Goal: Use online tool/utility: Use online tool/utility

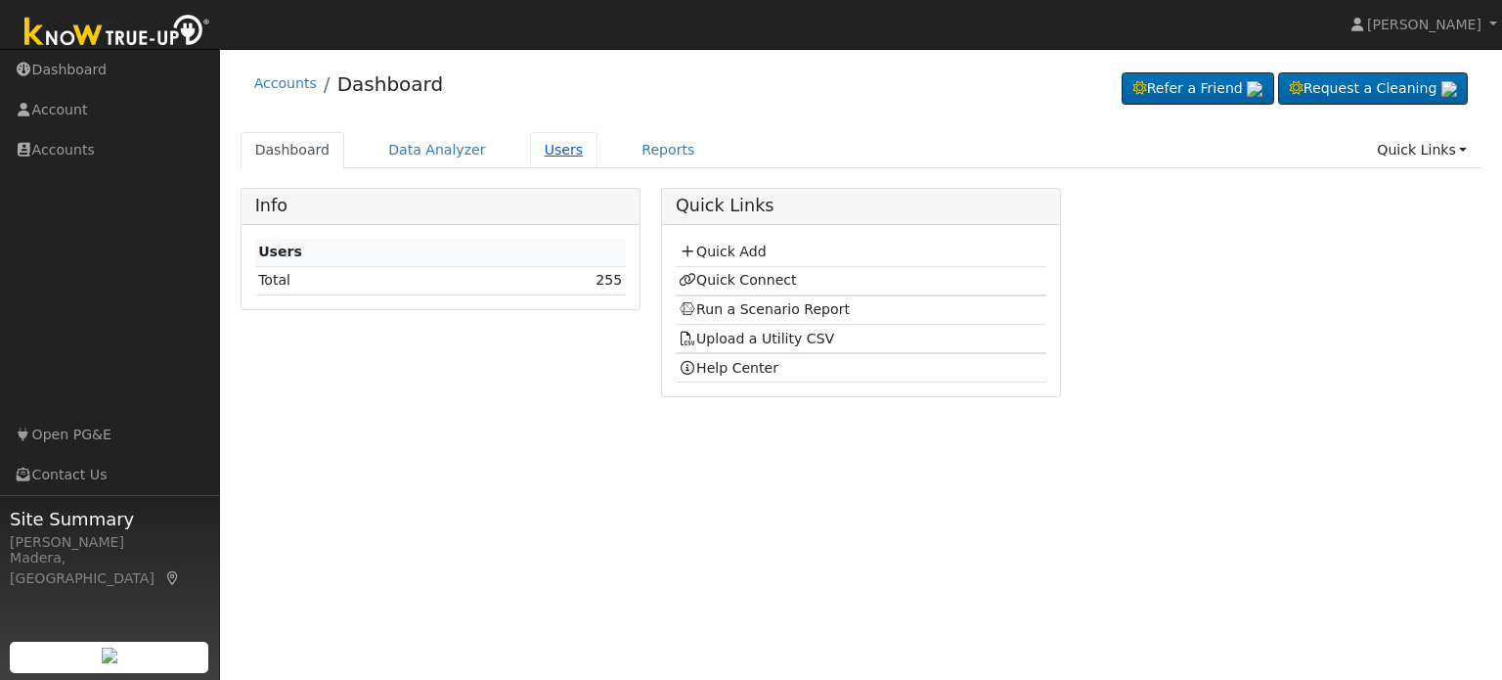
click at [533, 152] on link "Users" at bounding box center [564, 150] width 68 height 36
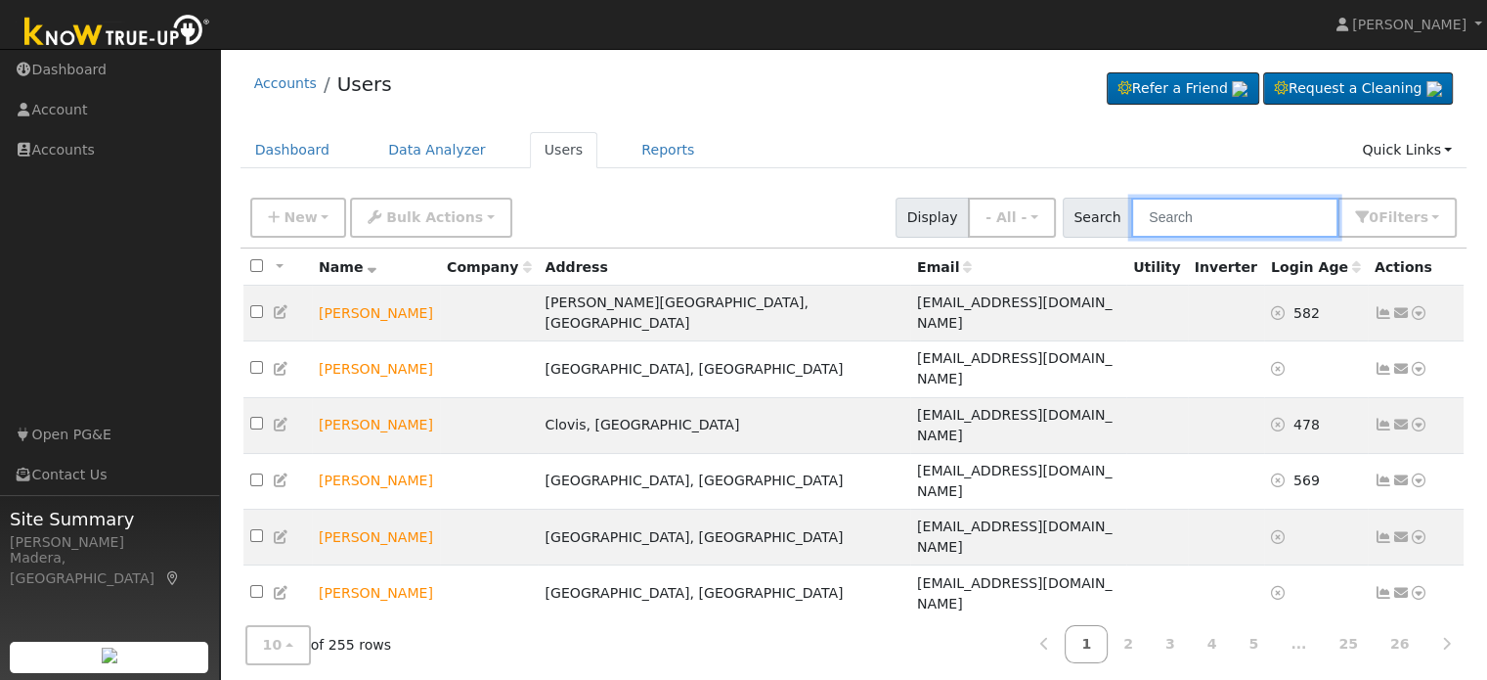
click at [1178, 233] on input "text" at bounding box center [1234, 218] width 207 height 40
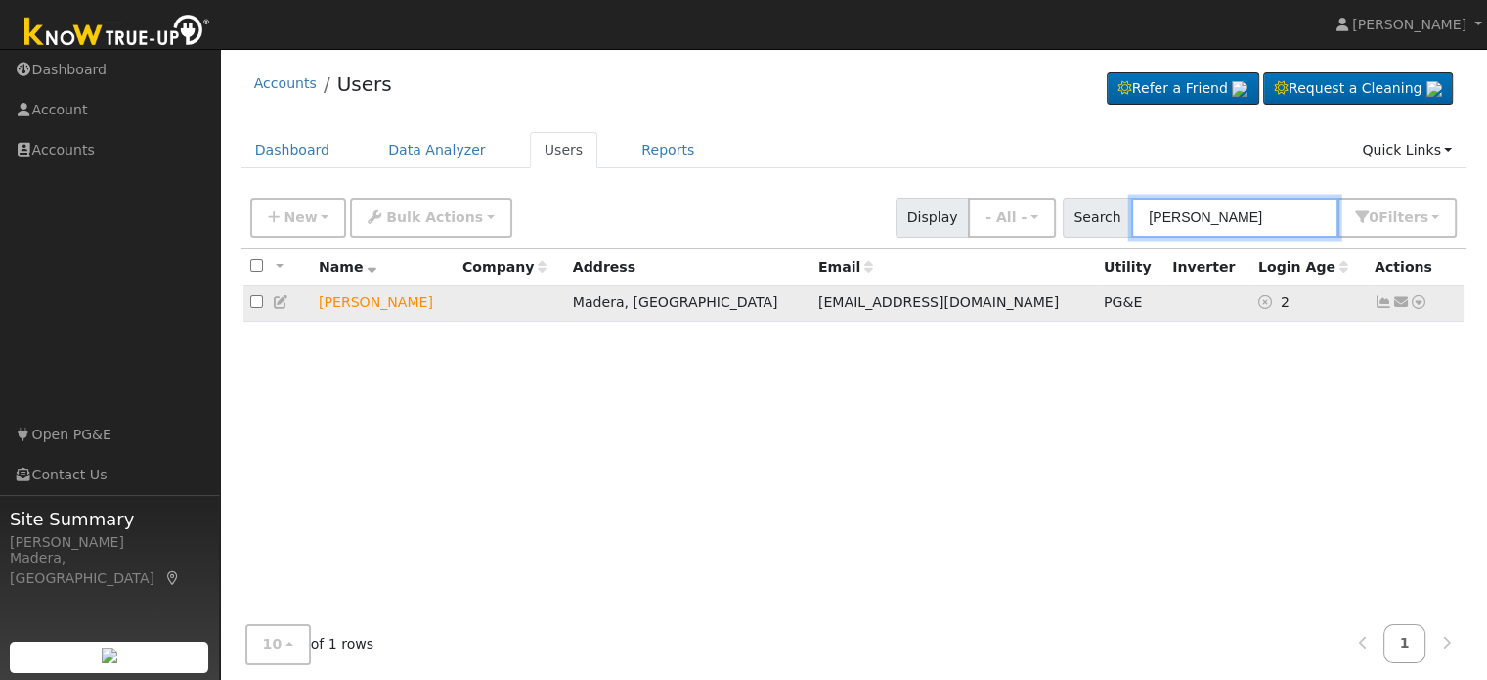
type input "derek"
click at [1418, 304] on icon at bounding box center [1419, 302] width 18 height 14
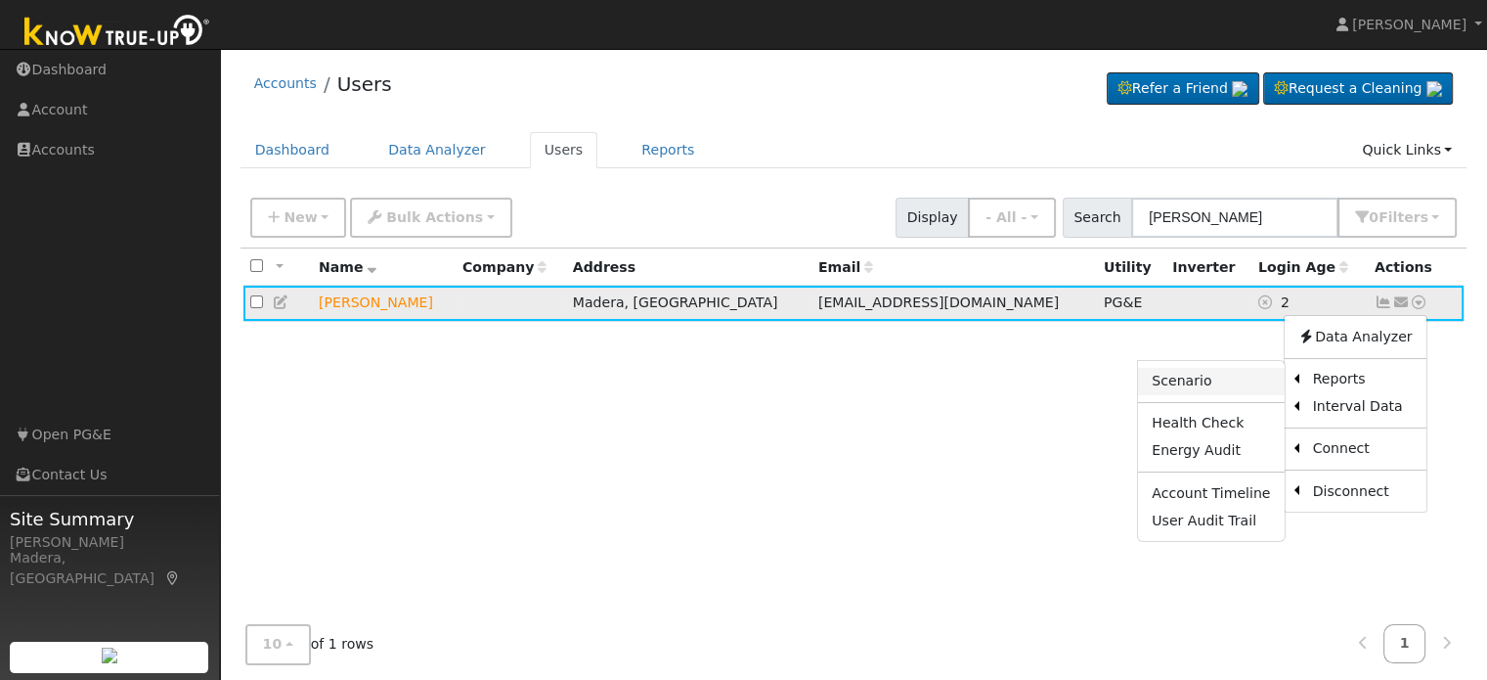
click at [1215, 388] on link "Scenario" at bounding box center [1211, 381] width 146 height 27
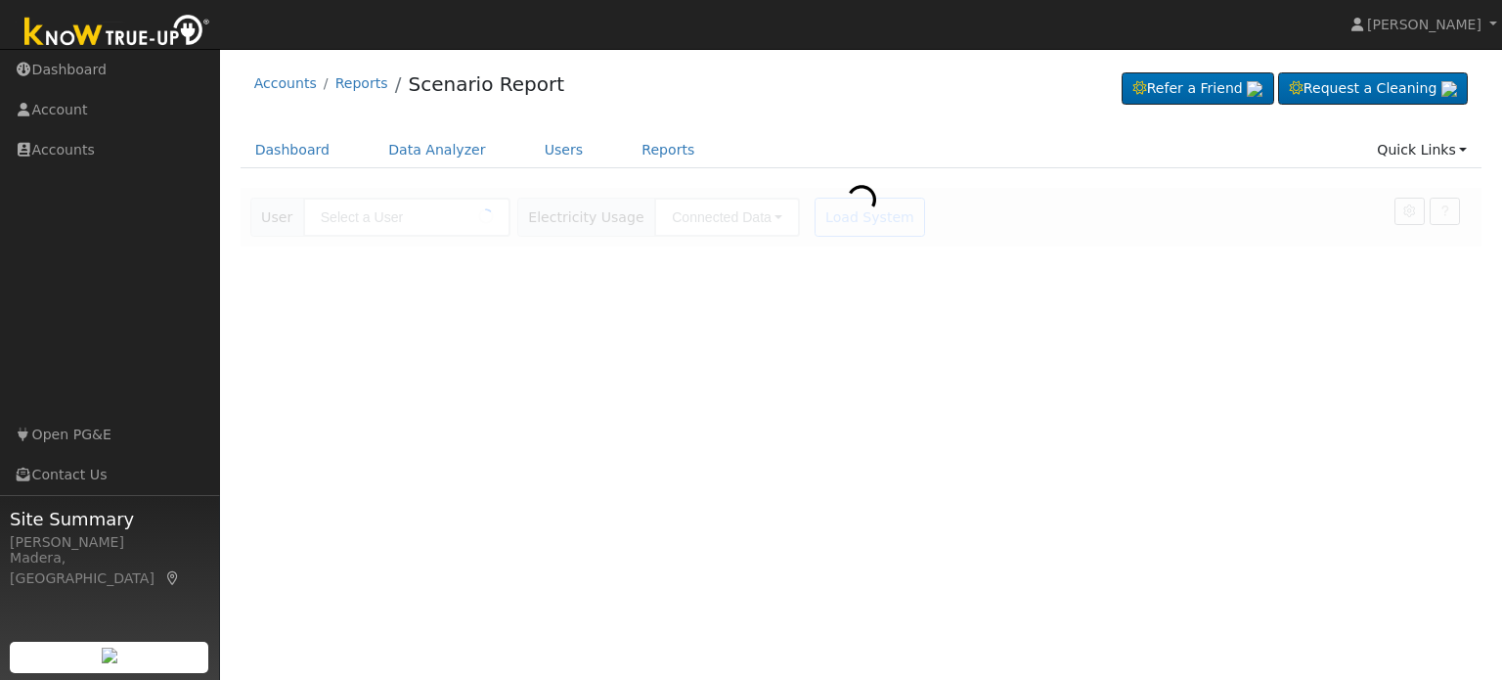
type input "[PERSON_NAME]"
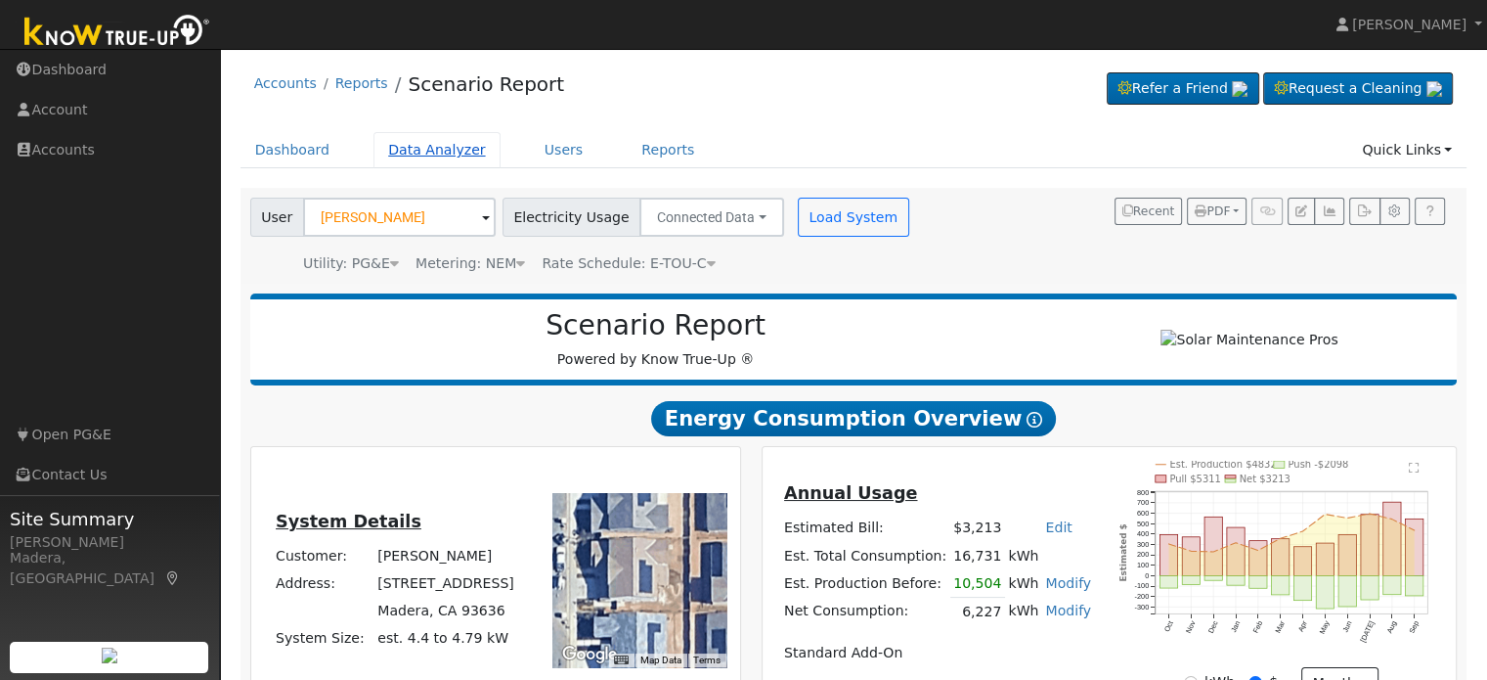
click at [450, 152] on link "Data Analyzer" at bounding box center [437, 150] width 127 height 36
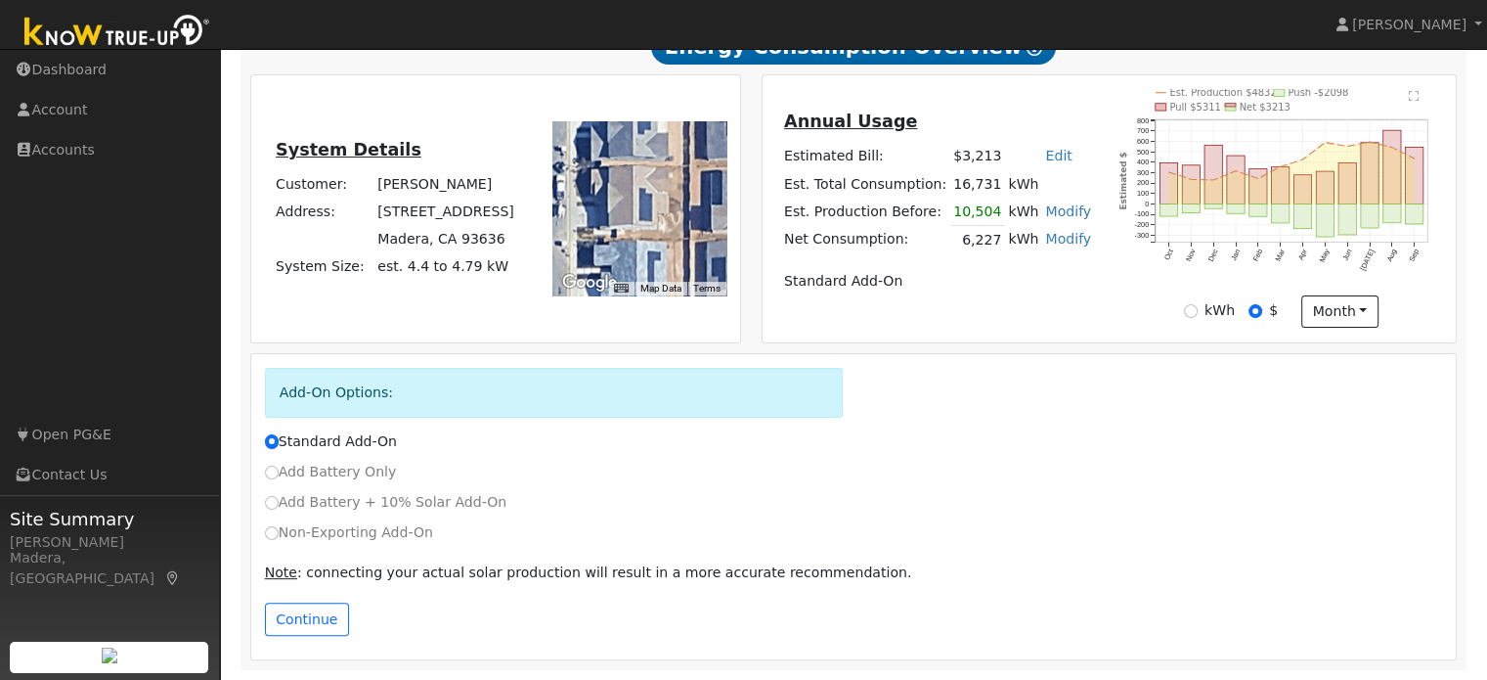
scroll to position [377, 0]
click at [271, 535] on input "Non-Exporting Add-On" at bounding box center [272, 533] width 14 height 14
radio input "true"
radio input "false"
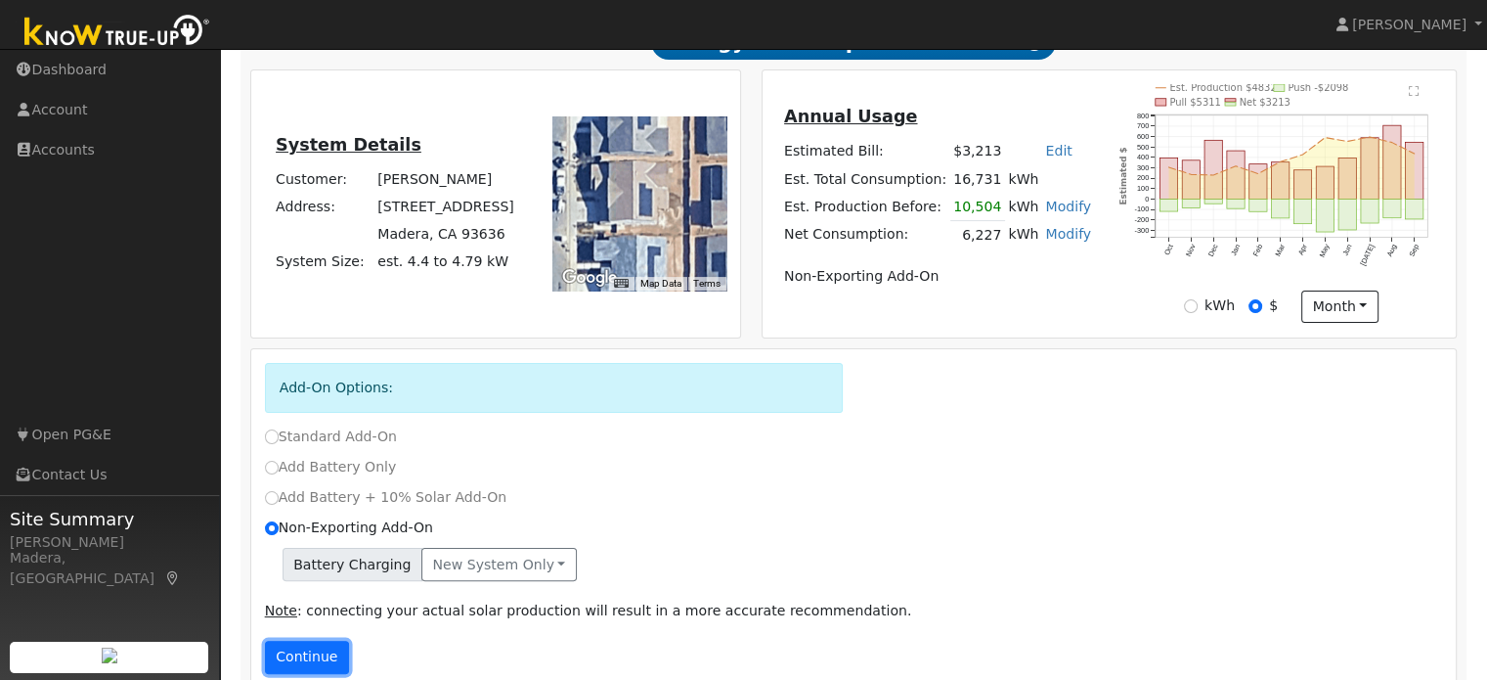
click at [324, 657] on button "Continue" at bounding box center [307, 657] width 84 height 33
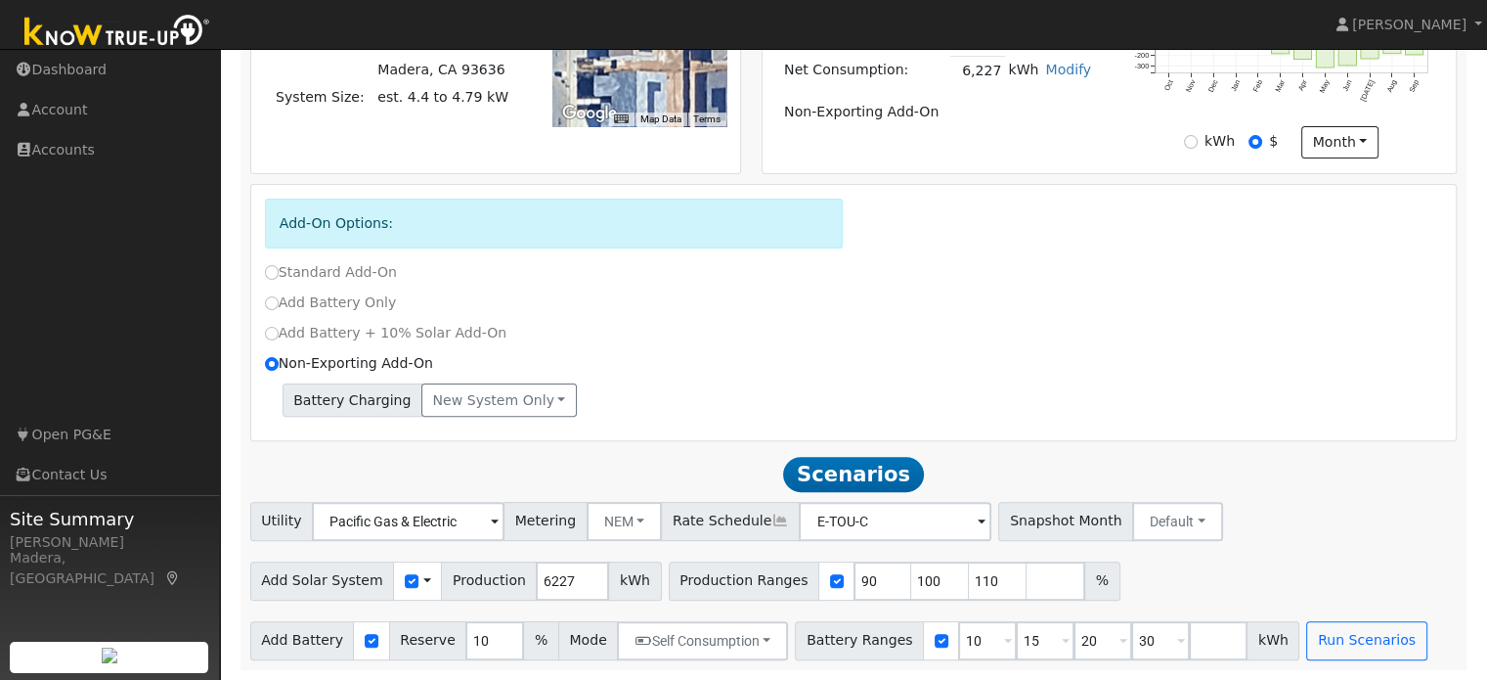
scroll to position [548, 0]
click at [854, 571] on input "90" at bounding box center [883, 580] width 59 height 39
type input "92"
click at [1206, 558] on div "Add Solar System Use CSV Data Production 6227 kWh Production Ranges 92 100 110 %" at bounding box center [853, 577] width 1215 height 46
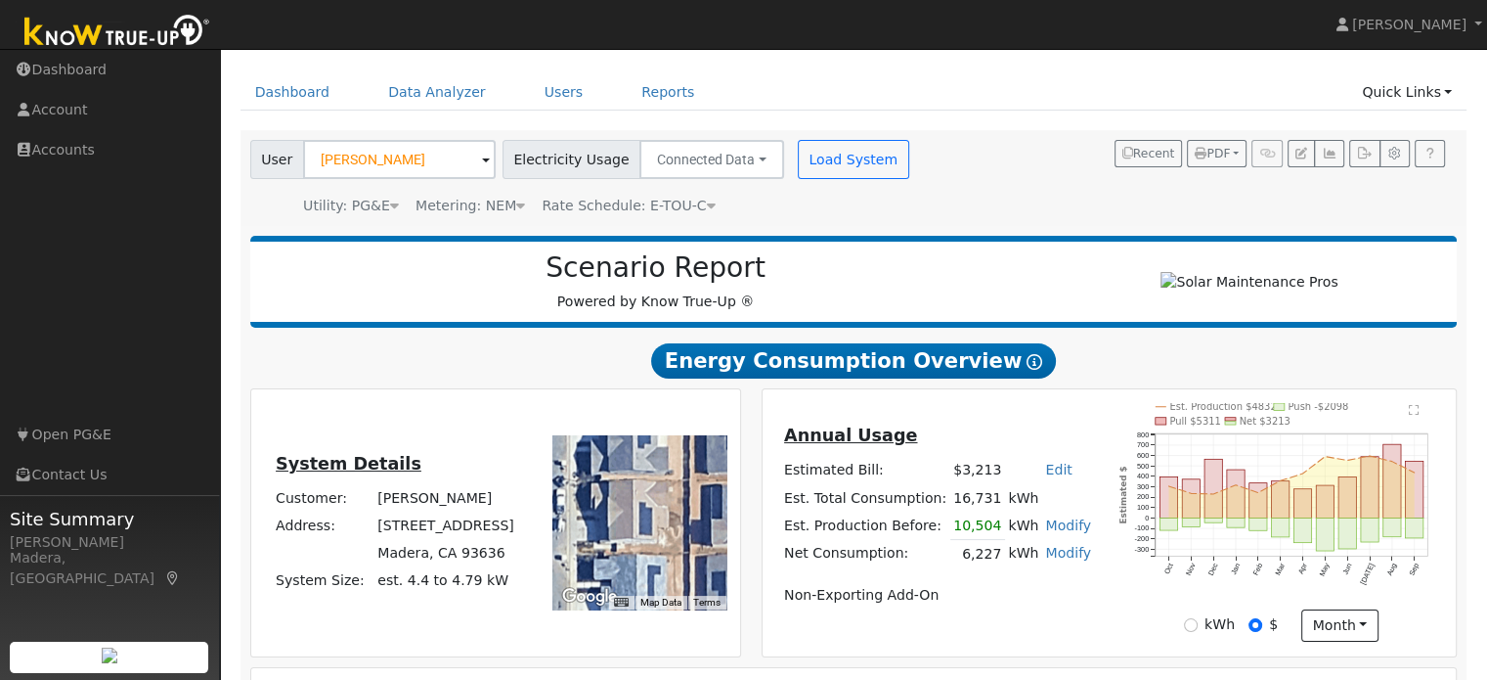
scroll to position [59, 0]
click at [1045, 473] on link "Edit" at bounding box center [1058, 469] width 26 height 16
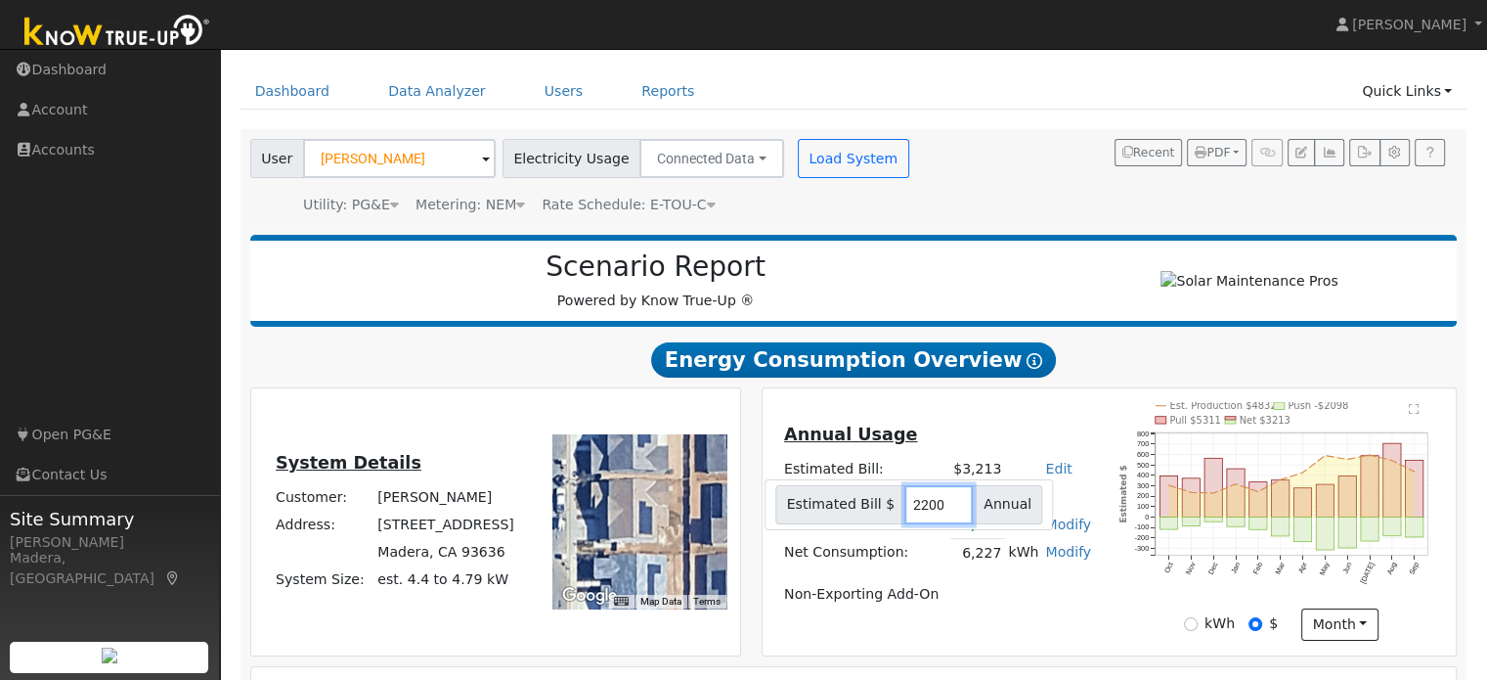
type input "2200"
click at [1099, 465] on div "Annual Usage Estimated Bill: $2,200 Edit Estimated Bill $ 2200 Annual Est. Tota…" at bounding box center [937, 521] width 343 height 200
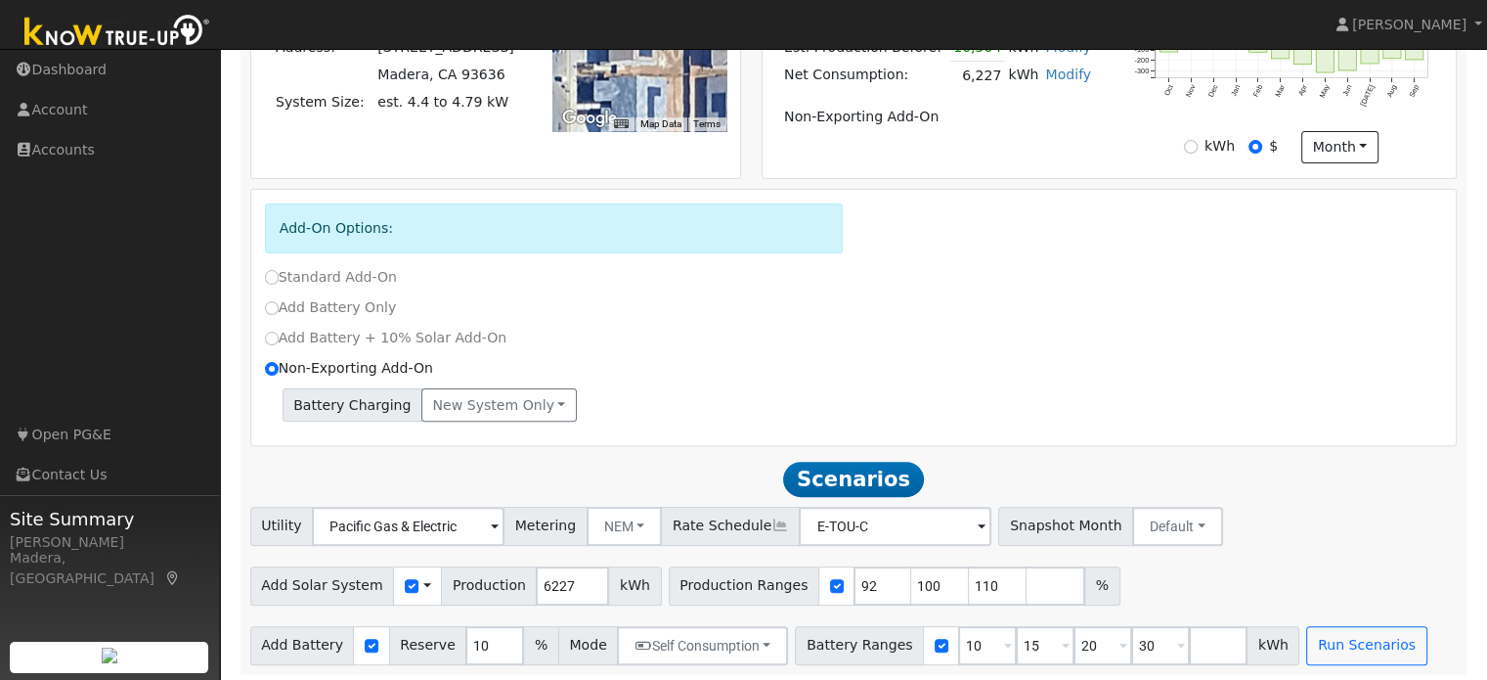
scroll to position [548, 0]
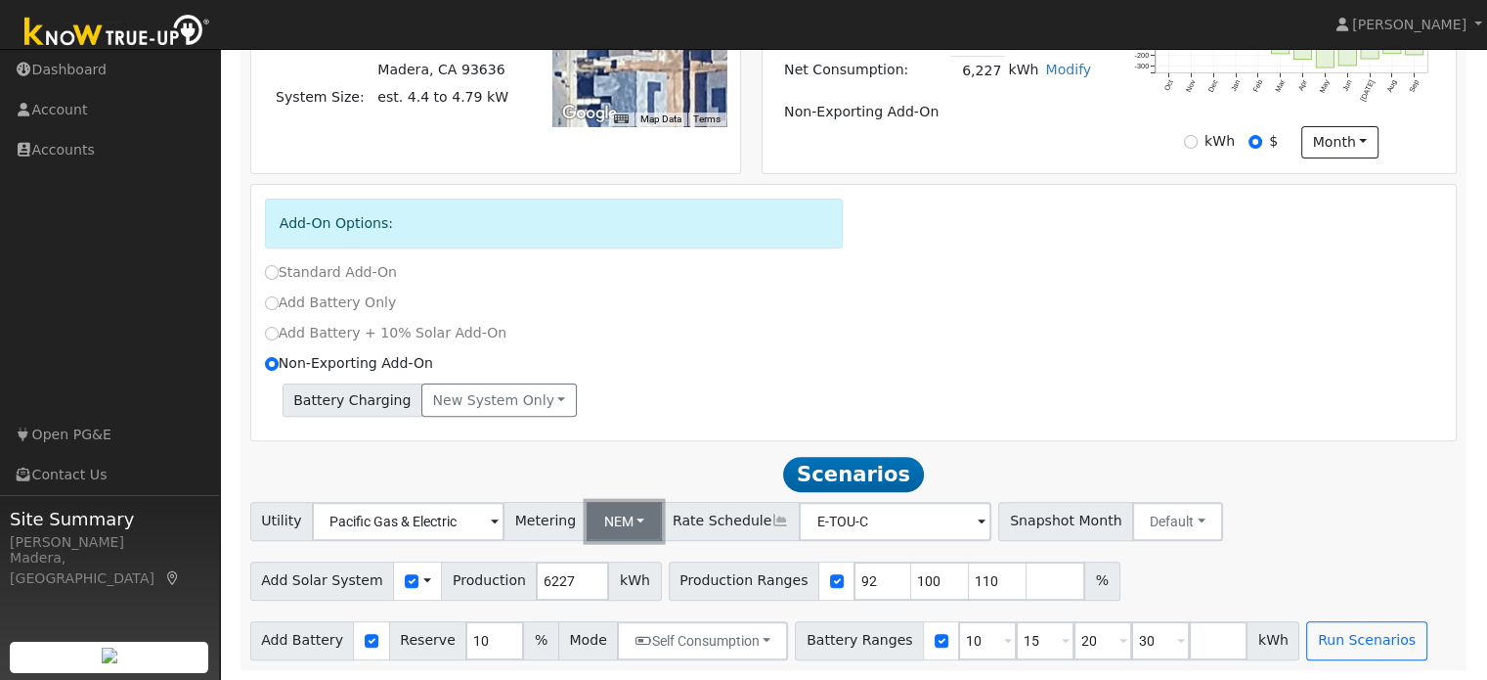
click at [604, 528] on button "NEM" at bounding box center [625, 521] width 76 height 39
click at [615, 589] on link "NBT" at bounding box center [639, 591] width 136 height 27
type input "E-ELEC"
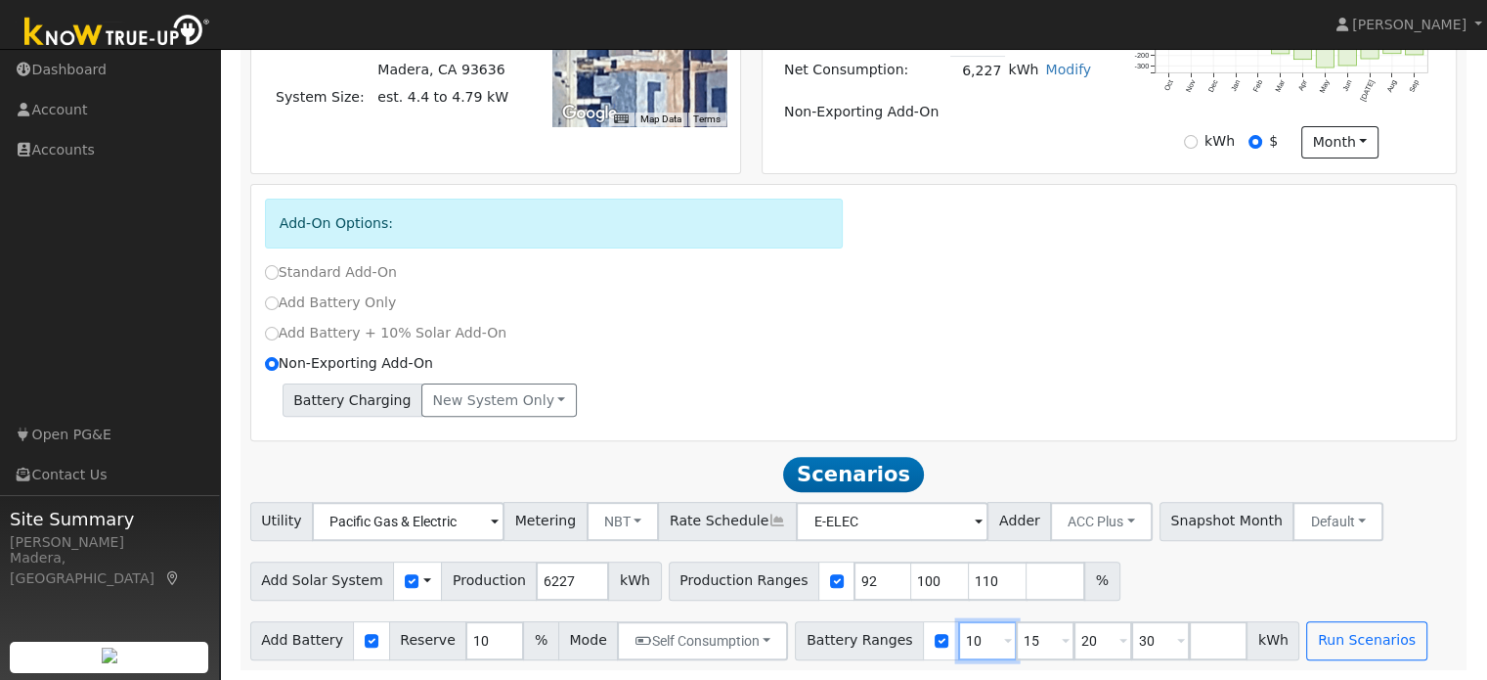
click at [958, 641] on input "10" at bounding box center [987, 640] width 59 height 39
type input "15"
type input "20"
type input "30"
type input "20"
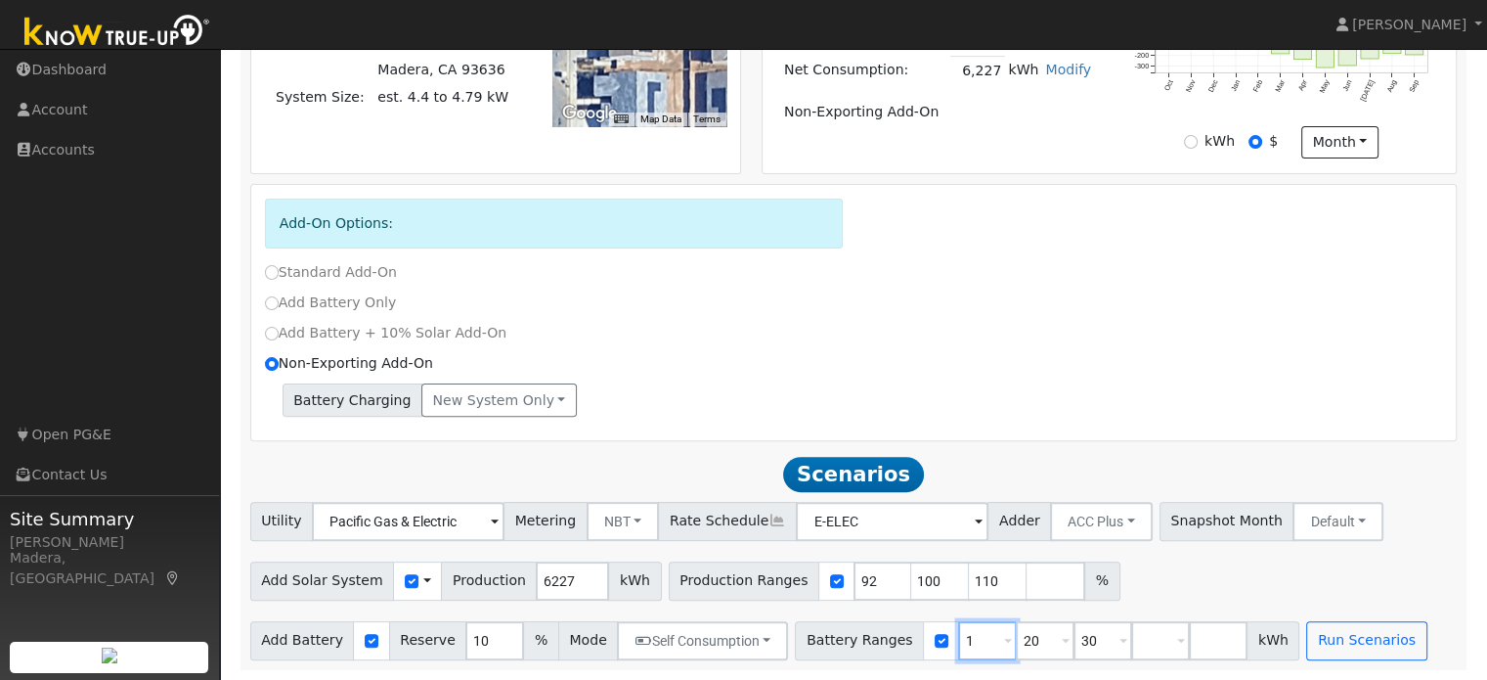
type input "30"
type input "3"
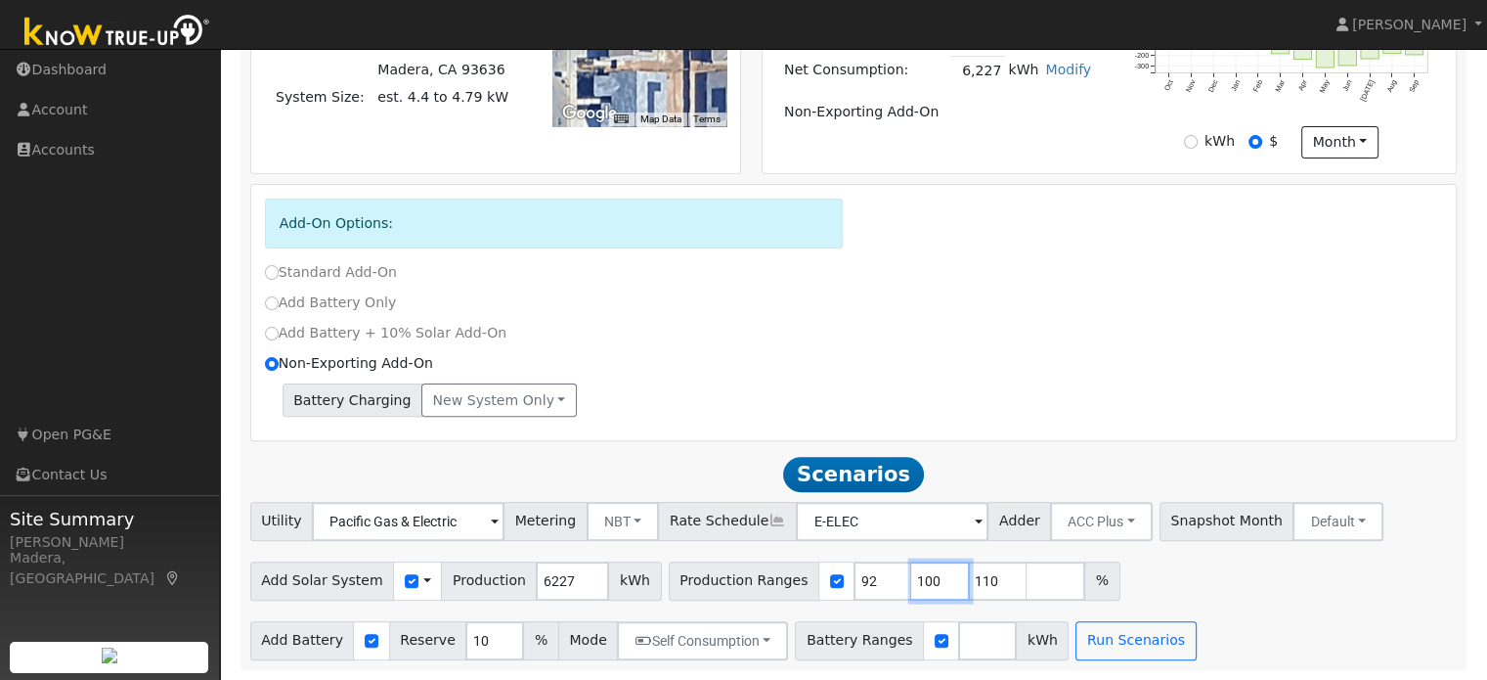
click at [911, 567] on input "100" at bounding box center [940, 580] width 59 height 39
type input "110"
type input "1"
click at [958, 640] on input "number" at bounding box center [987, 640] width 59 height 39
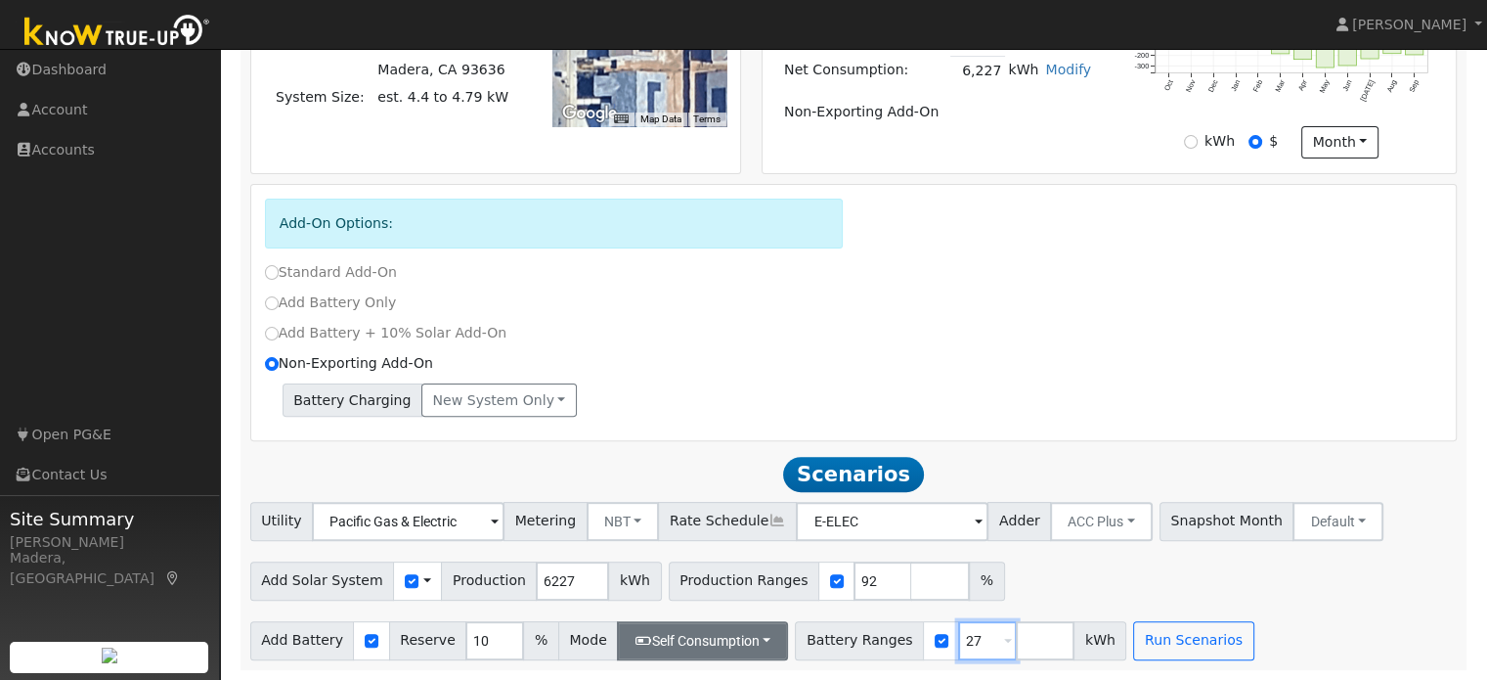
type input "27"
click at [715, 645] on button "Self Consumption" at bounding box center [702, 640] width 171 height 39
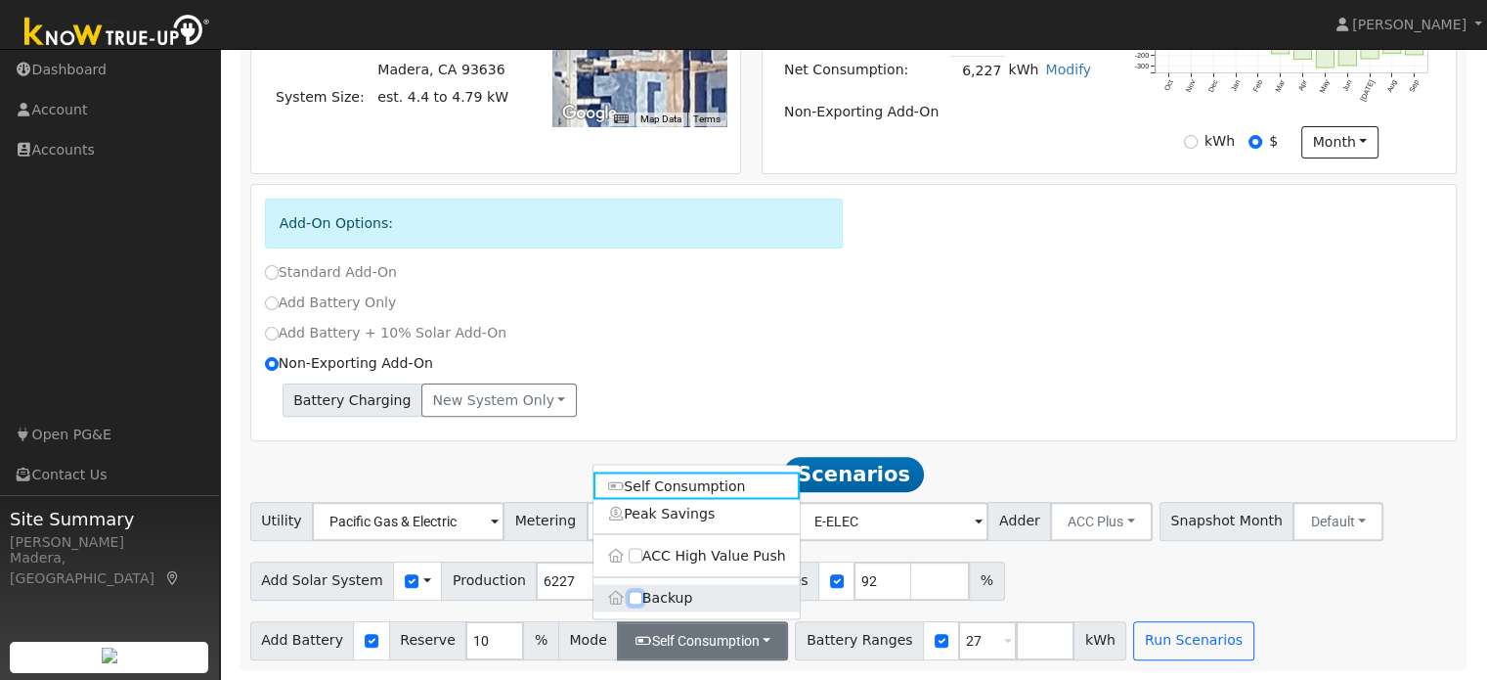
click at [640, 598] on input "Backup" at bounding box center [636, 598] width 14 height 14
checkbox input "true"
type input "20"
click at [1048, 585] on div "Add Solar System Use CSV Data Production 6227 kWh Production Ranges 92 %" at bounding box center [853, 577] width 1215 height 46
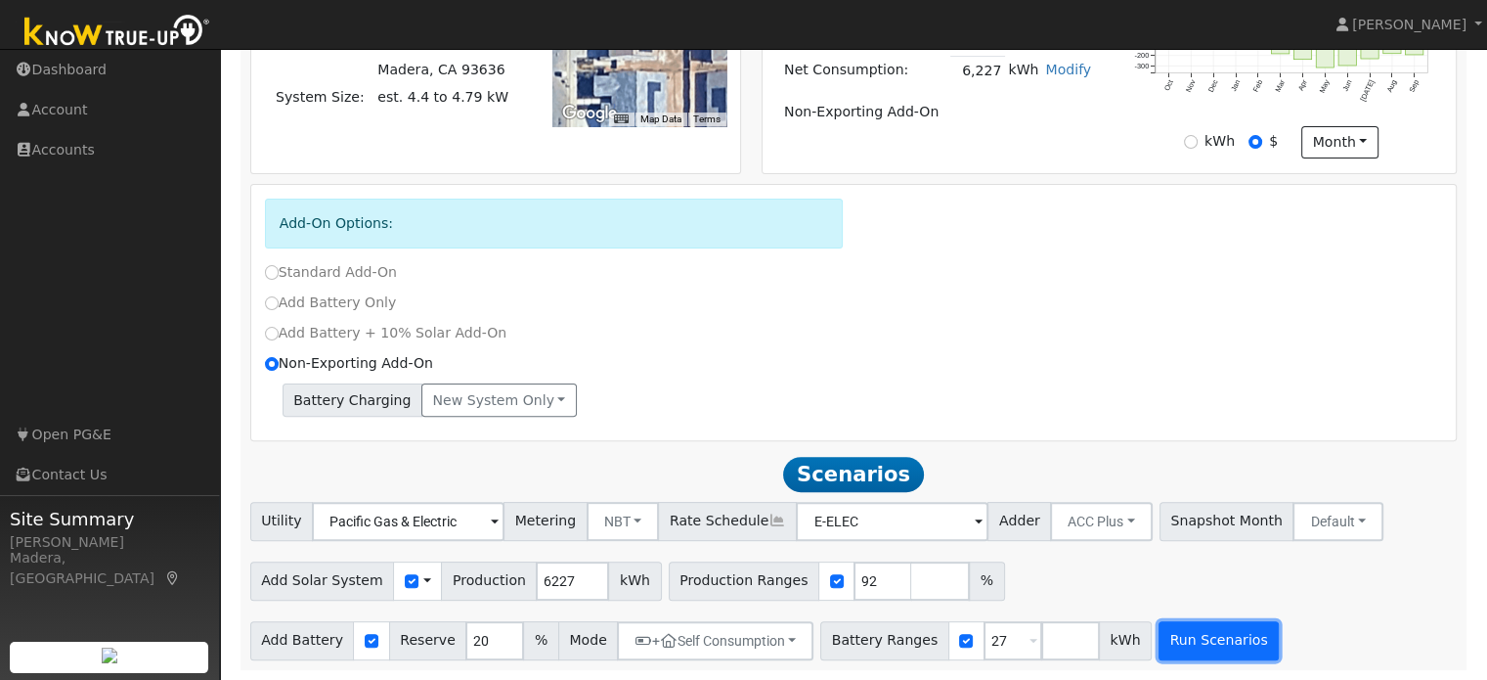
click at [1159, 631] on button "Run Scenarios" at bounding box center [1219, 640] width 120 height 39
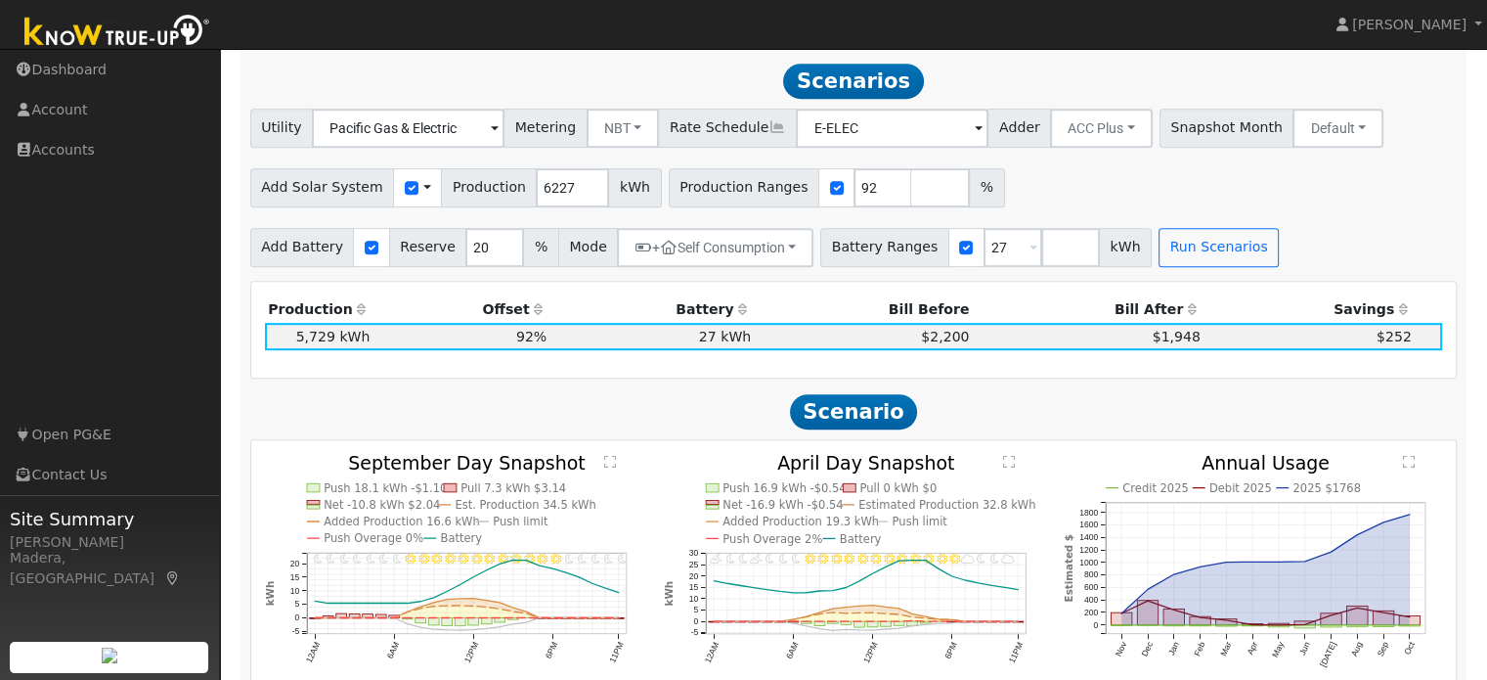
scroll to position [933, 0]
click at [598, 144] on button "NBT" at bounding box center [623, 129] width 73 height 39
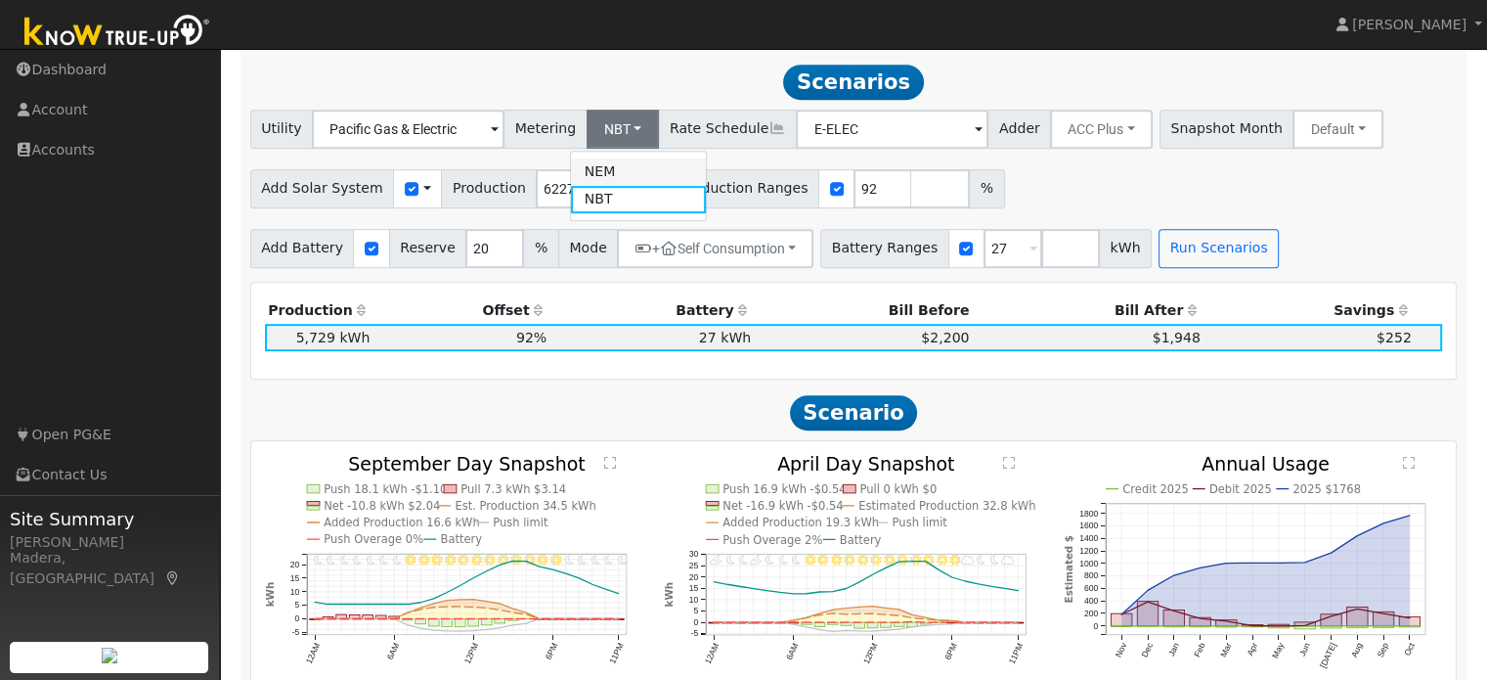
click at [616, 175] on link "NEM" at bounding box center [639, 171] width 136 height 27
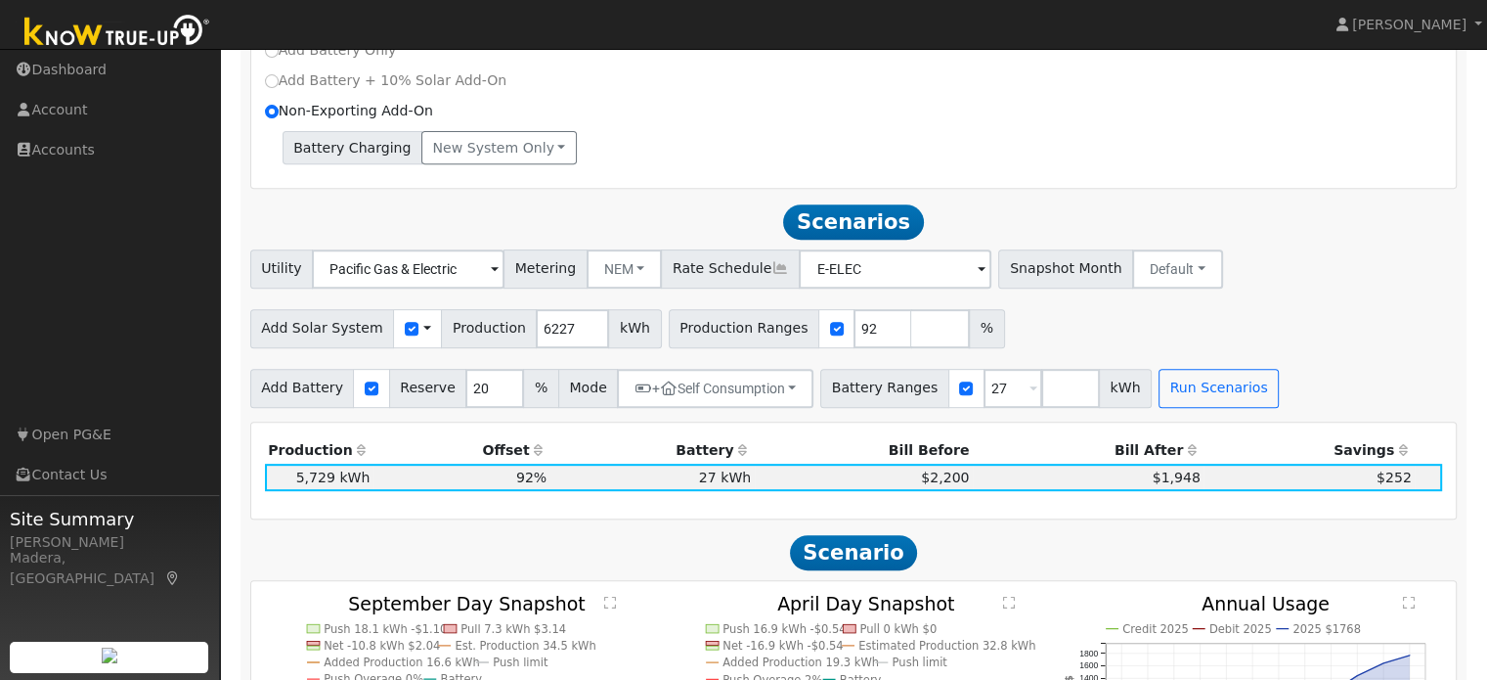
scroll to position [791, 0]
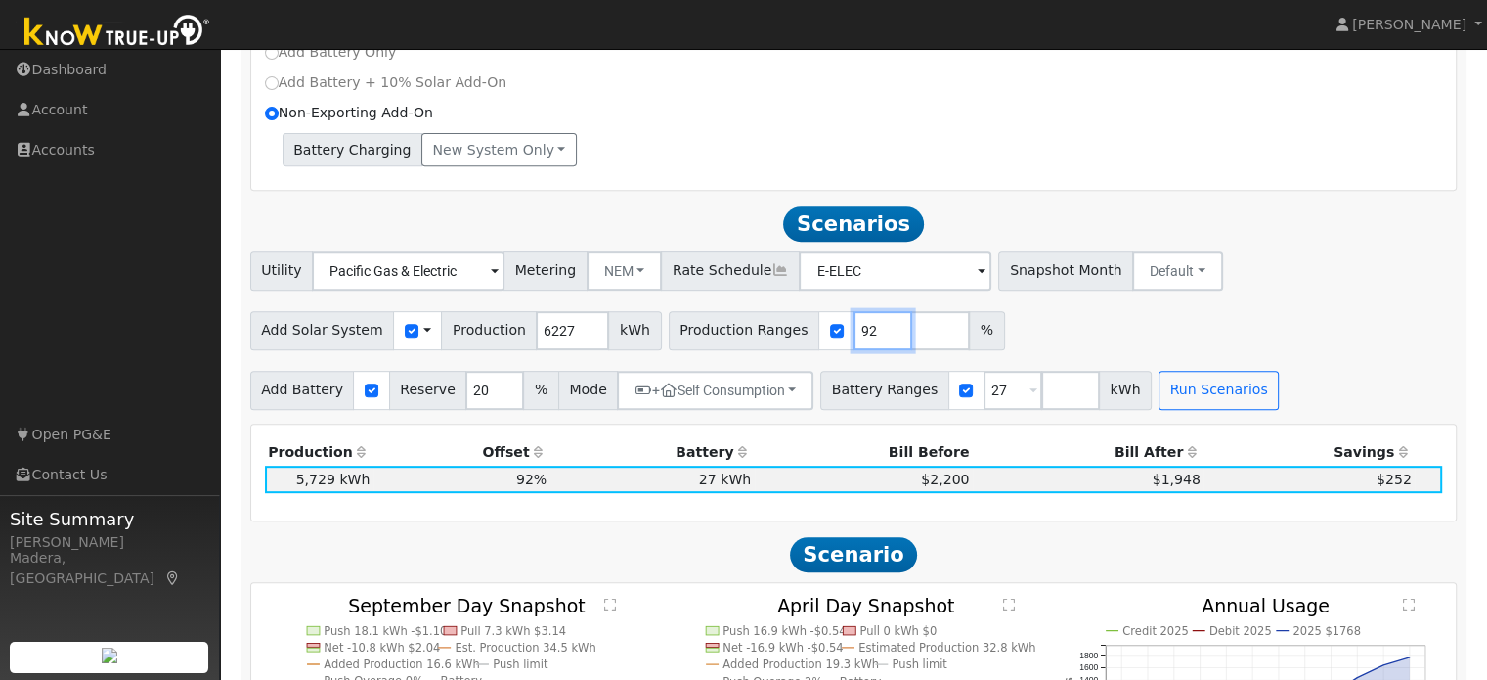
click at [854, 332] on input "92" at bounding box center [883, 330] width 59 height 39
type input "9"
type input "100"
type input "110"
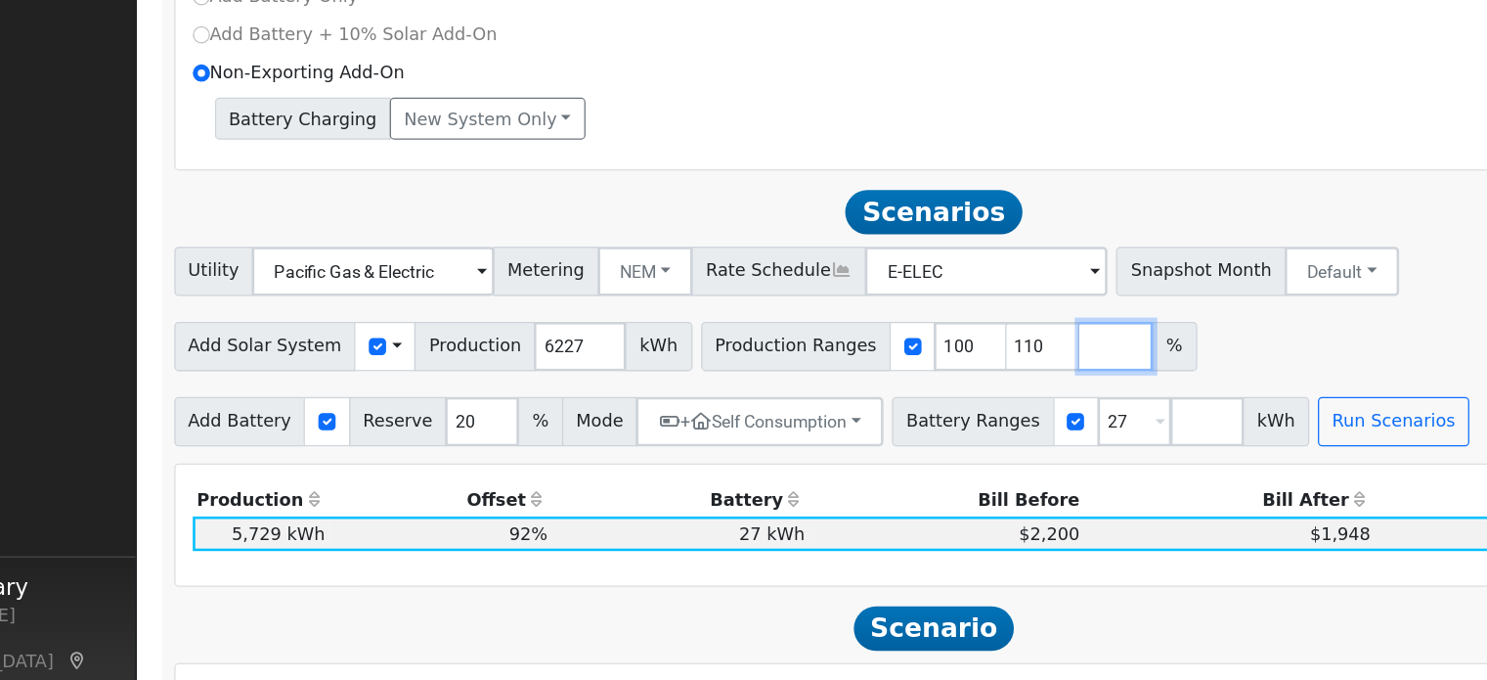
scroll to position [793, 0]
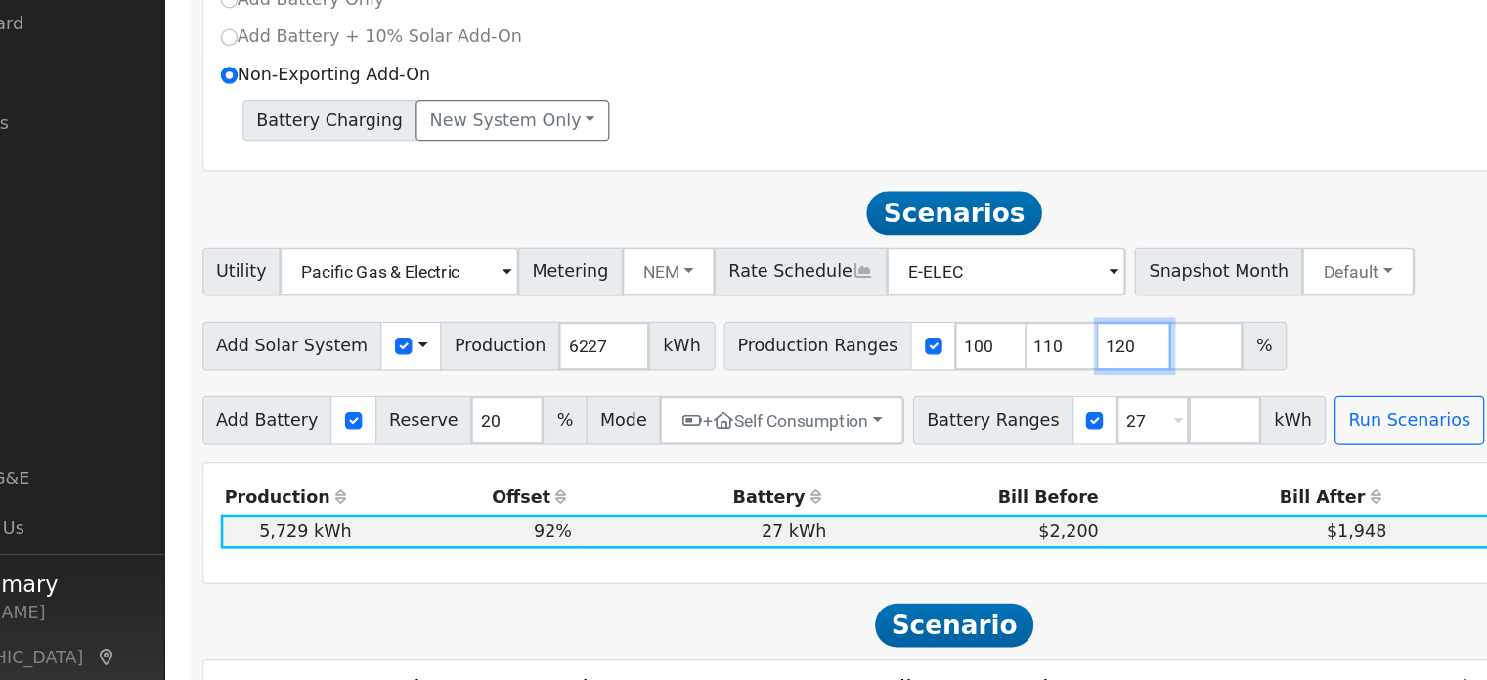
type input "120"
type input "130"
click at [984, 396] on input "27" at bounding box center [1013, 388] width 59 height 39
type input "2"
type input "10"
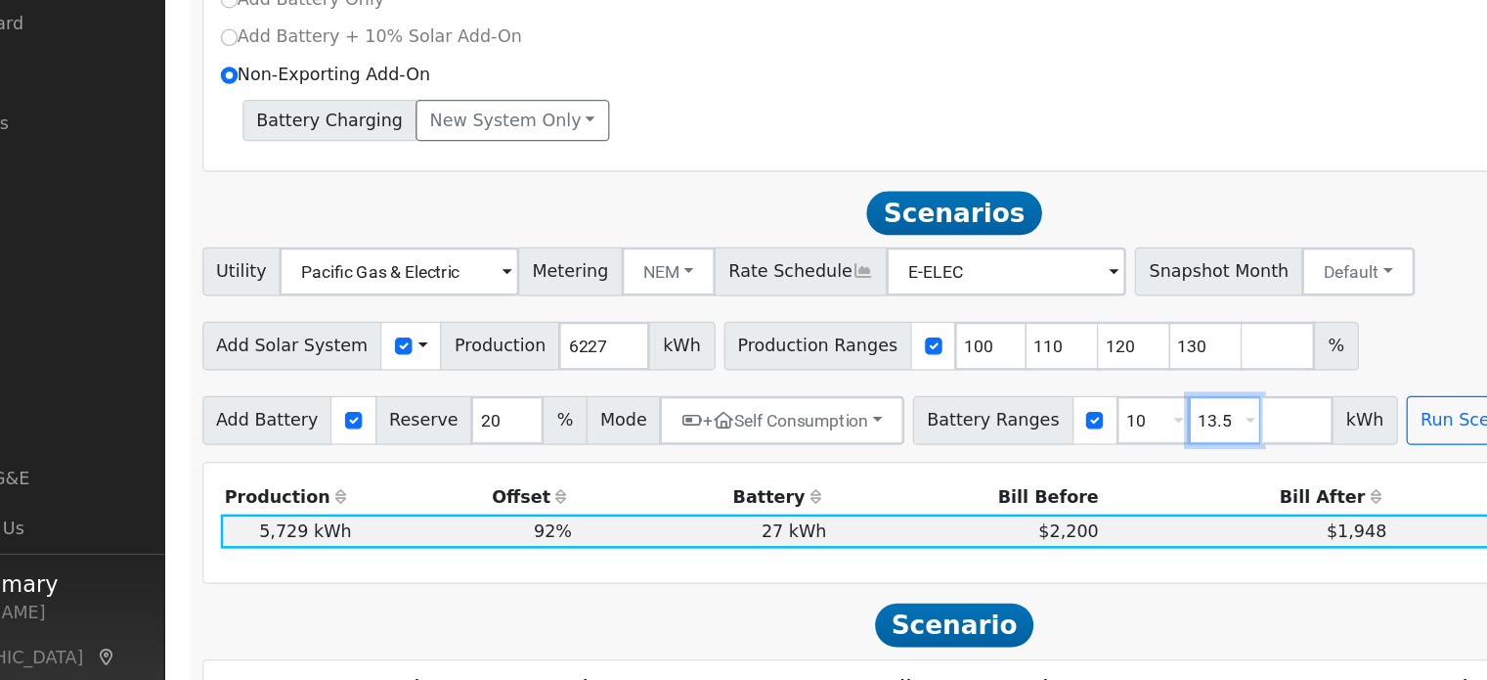
type input "13.5"
type input "20"
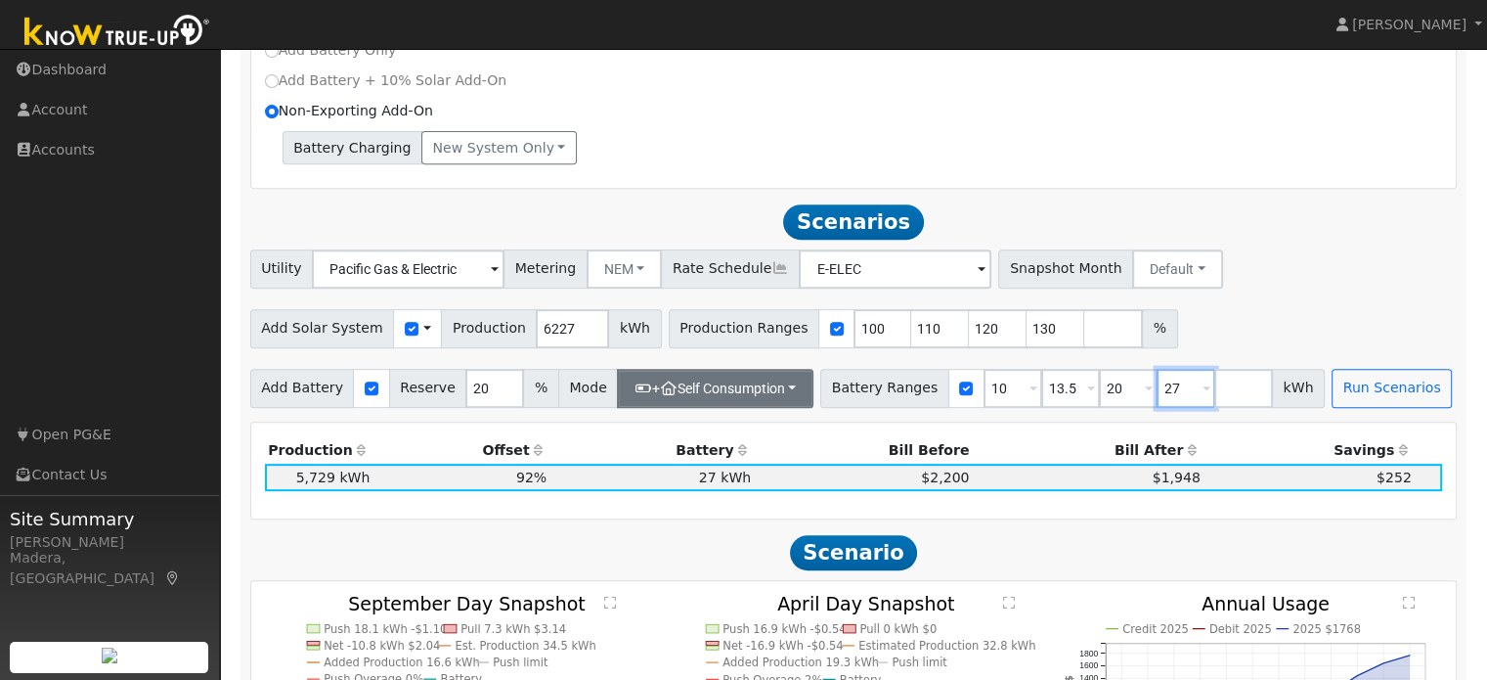
type input "27"
click at [724, 381] on button "+ Self Consumption" at bounding box center [715, 388] width 197 height 39
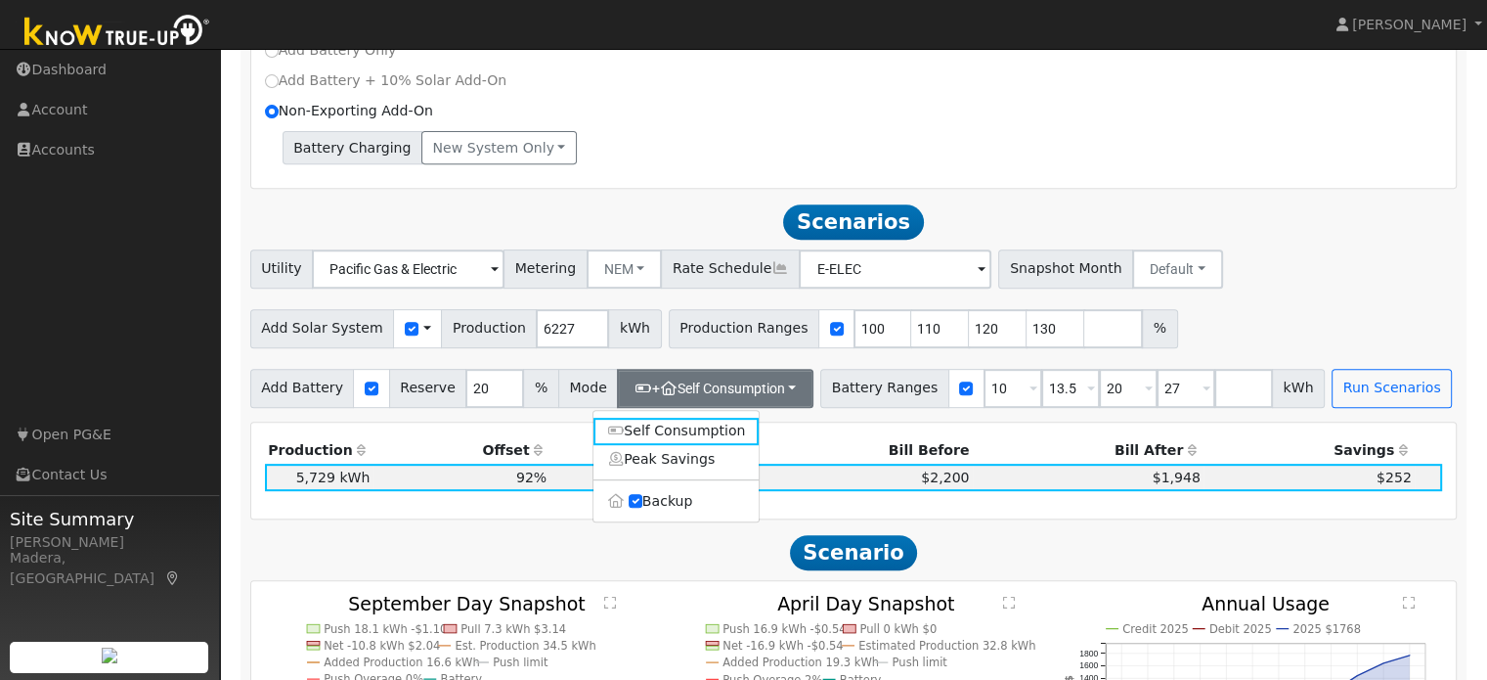
click at [841, 440] on div "Production Offset Battery Reserve Mode ACC Push Incentive Bill Before Bill Afte…" at bounding box center [854, 470] width 1206 height 97
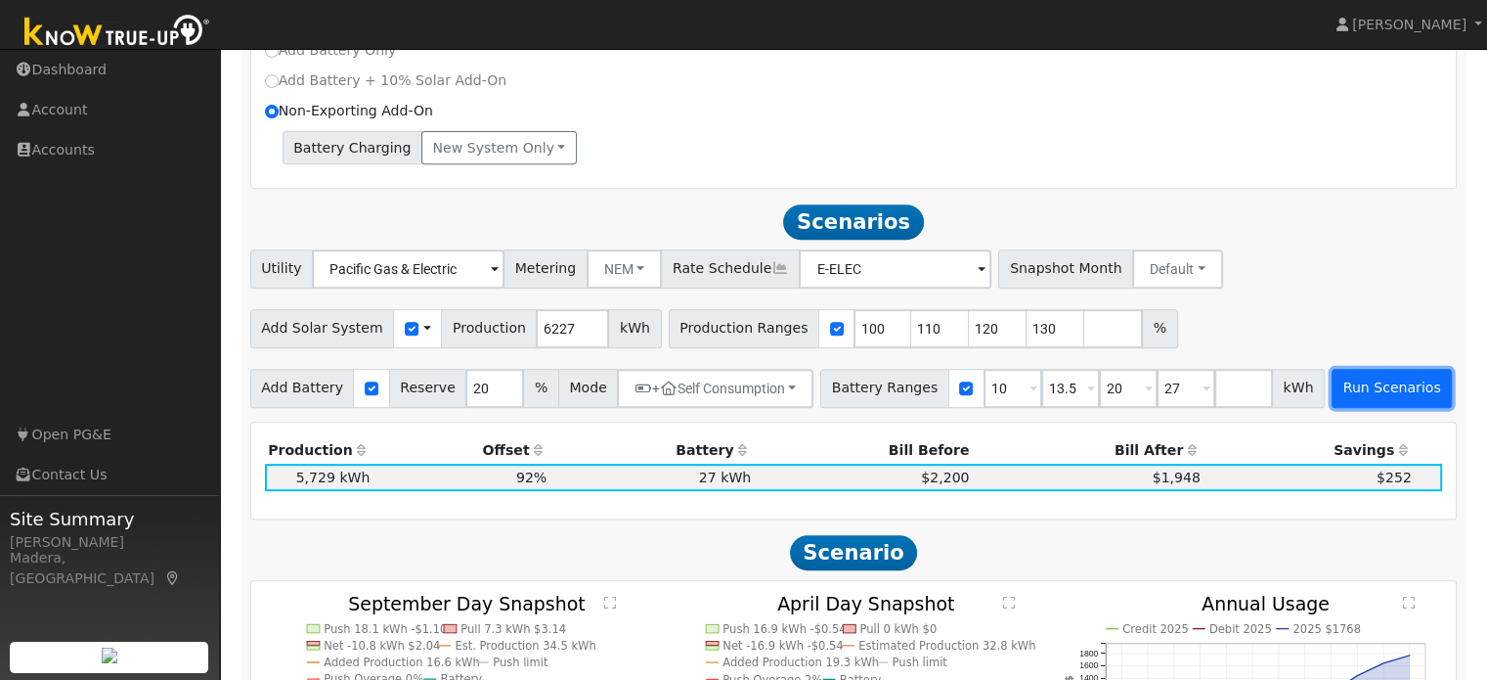
click at [1333, 402] on button "Run Scenarios" at bounding box center [1392, 388] width 120 height 39
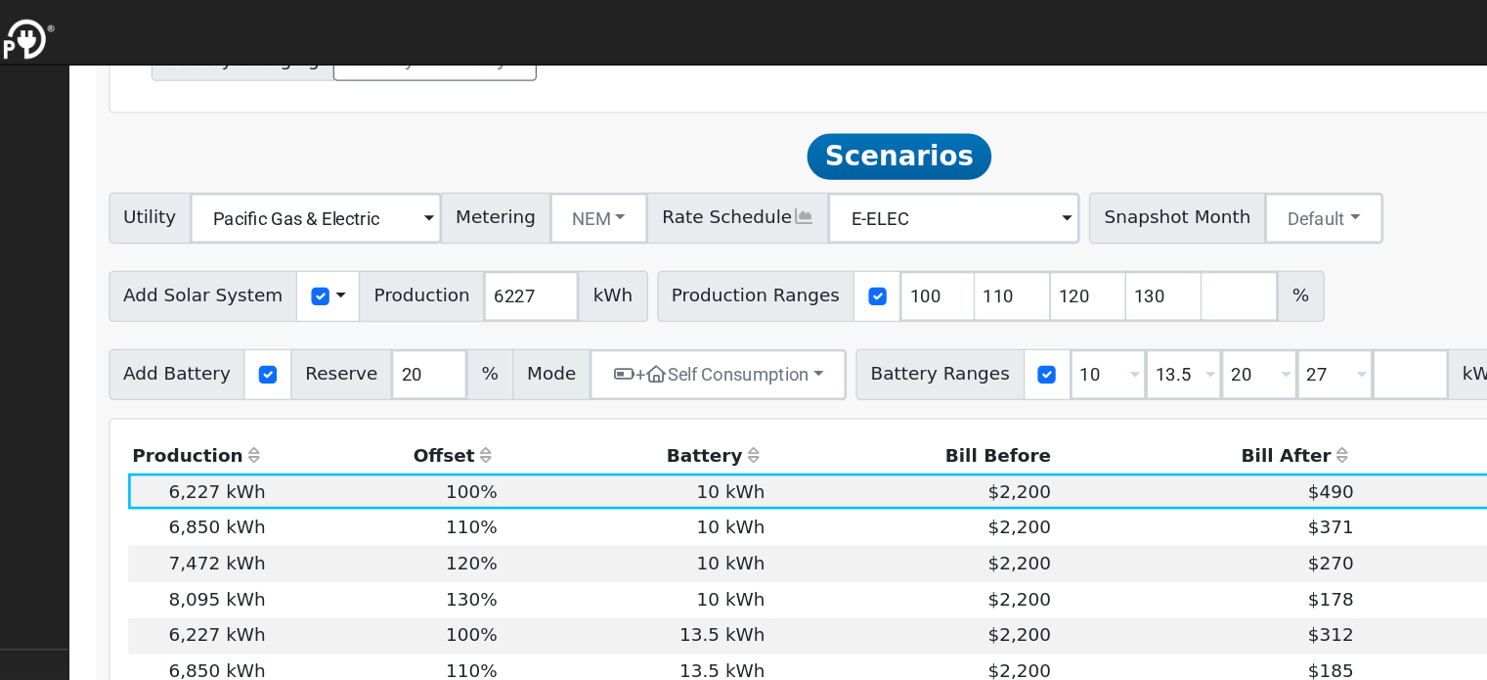
scroll to position [892, 0]
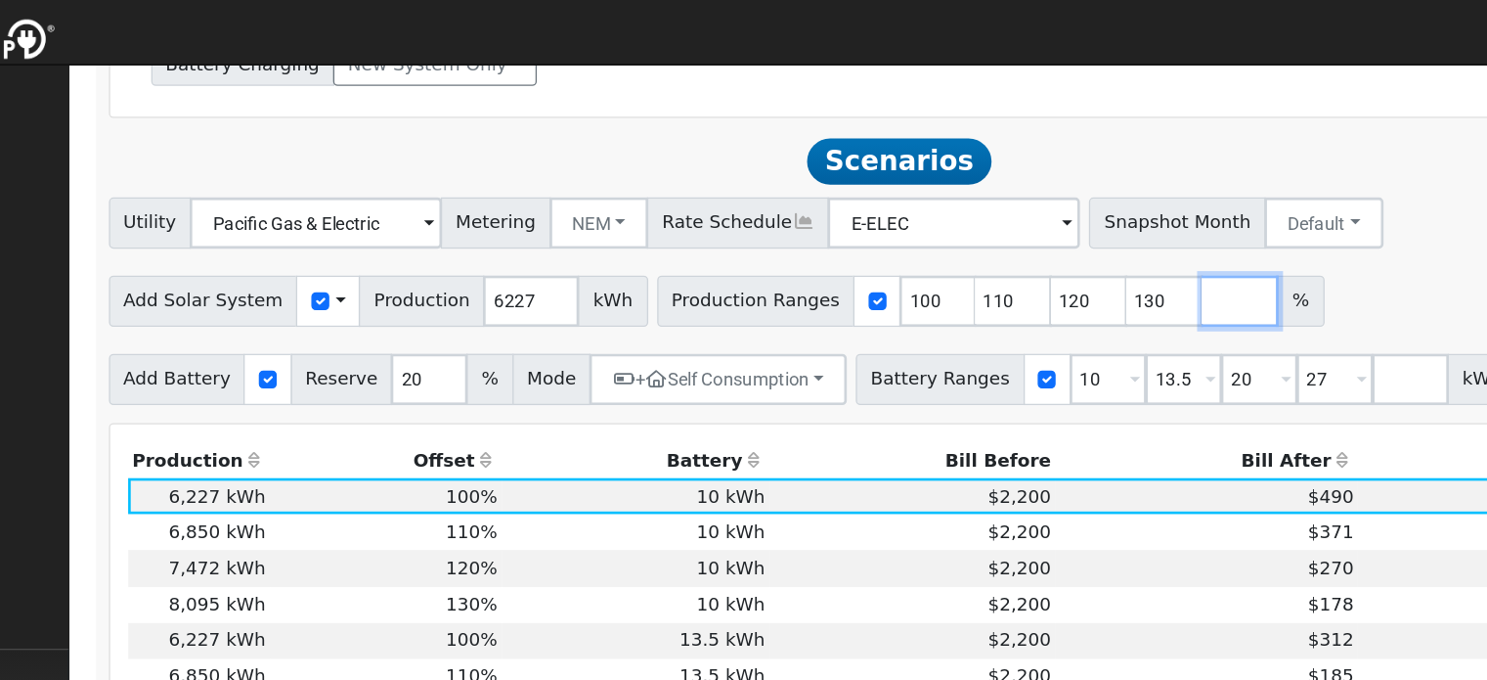
click at [1085, 230] on input "number" at bounding box center [1114, 229] width 59 height 39
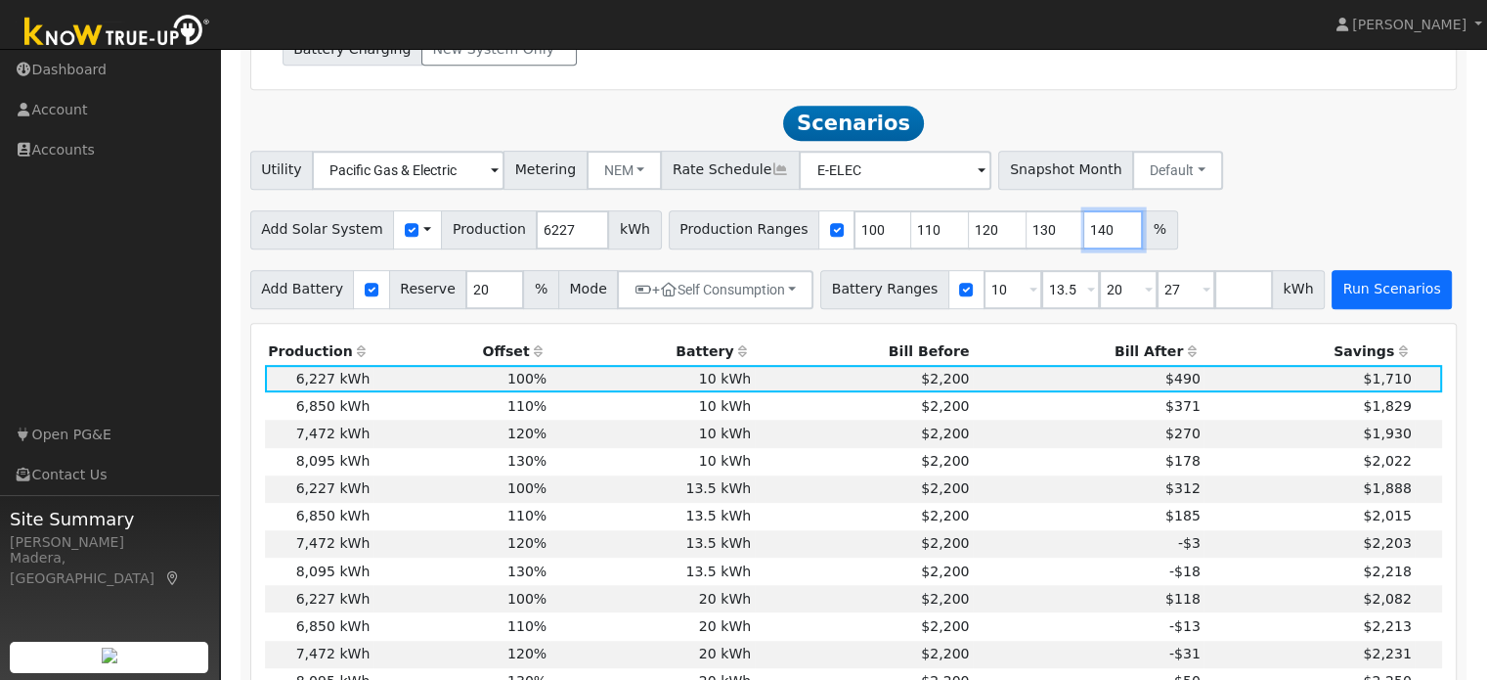
type input "140"
click at [1353, 292] on button "Run Scenarios" at bounding box center [1392, 289] width 120 height 39
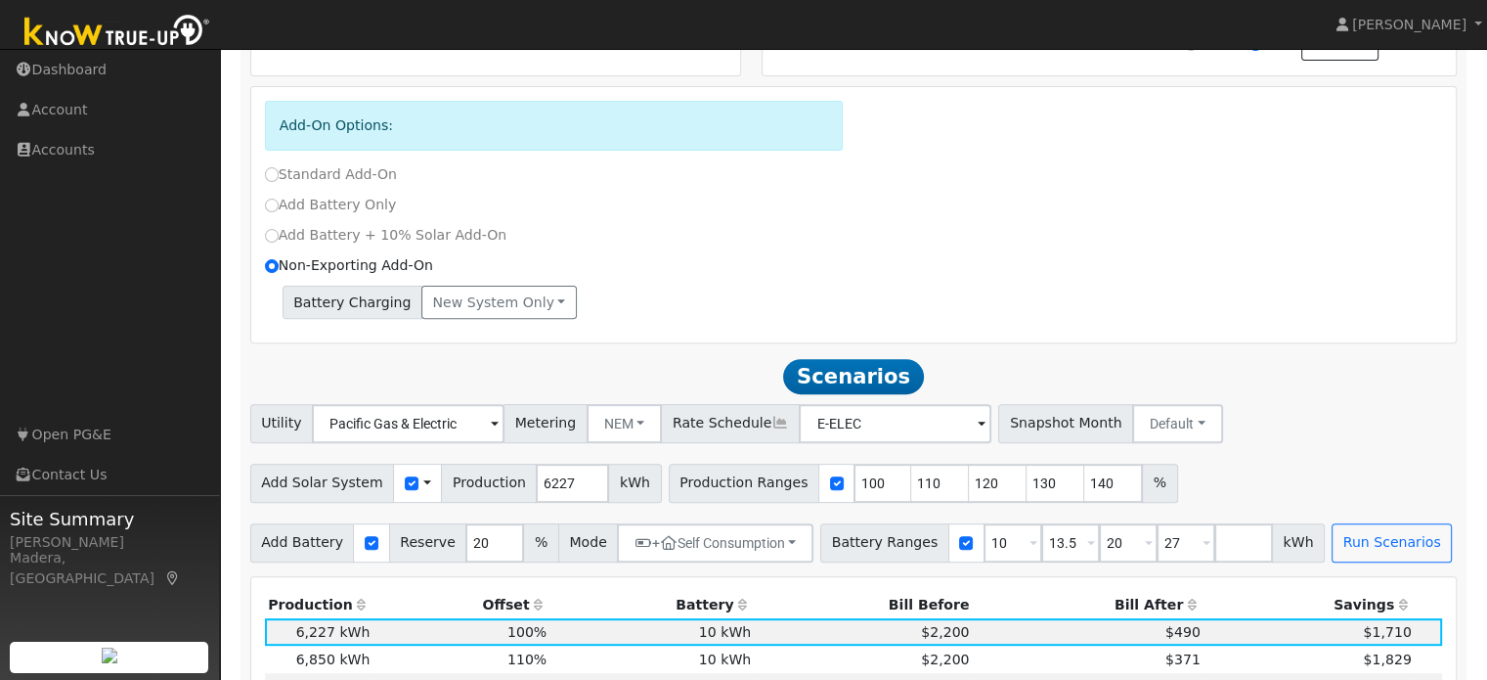
scroll to position [660, 0]
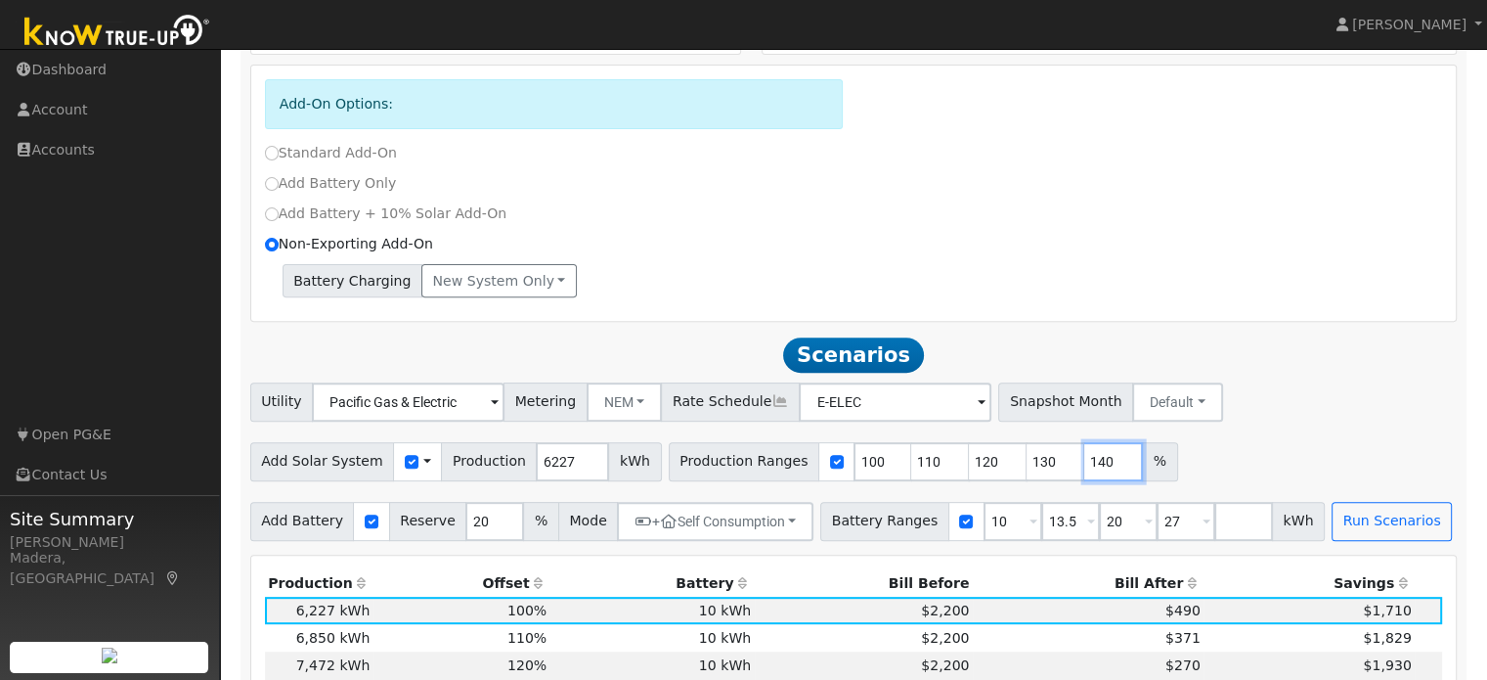
click at [1085, 464] on input "140" at bounding box center [1114, 461] width 59 height 39
click at [854, 461] on input "100" at bounding box center [883, 461] width 59 height 39
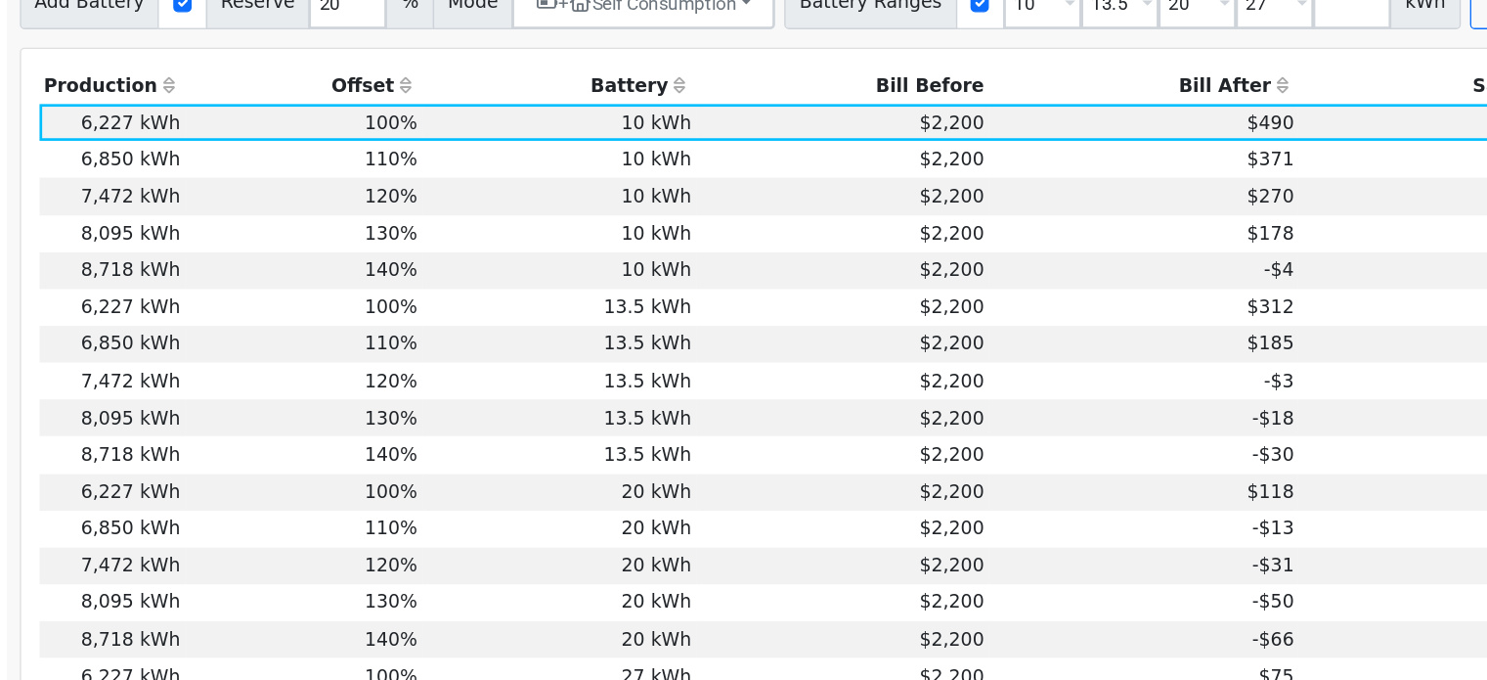
scroll to position [1006, 0]
click at [1204, 466] on td "$2,203" at bounding box center [1309, 456] width 211 height 27
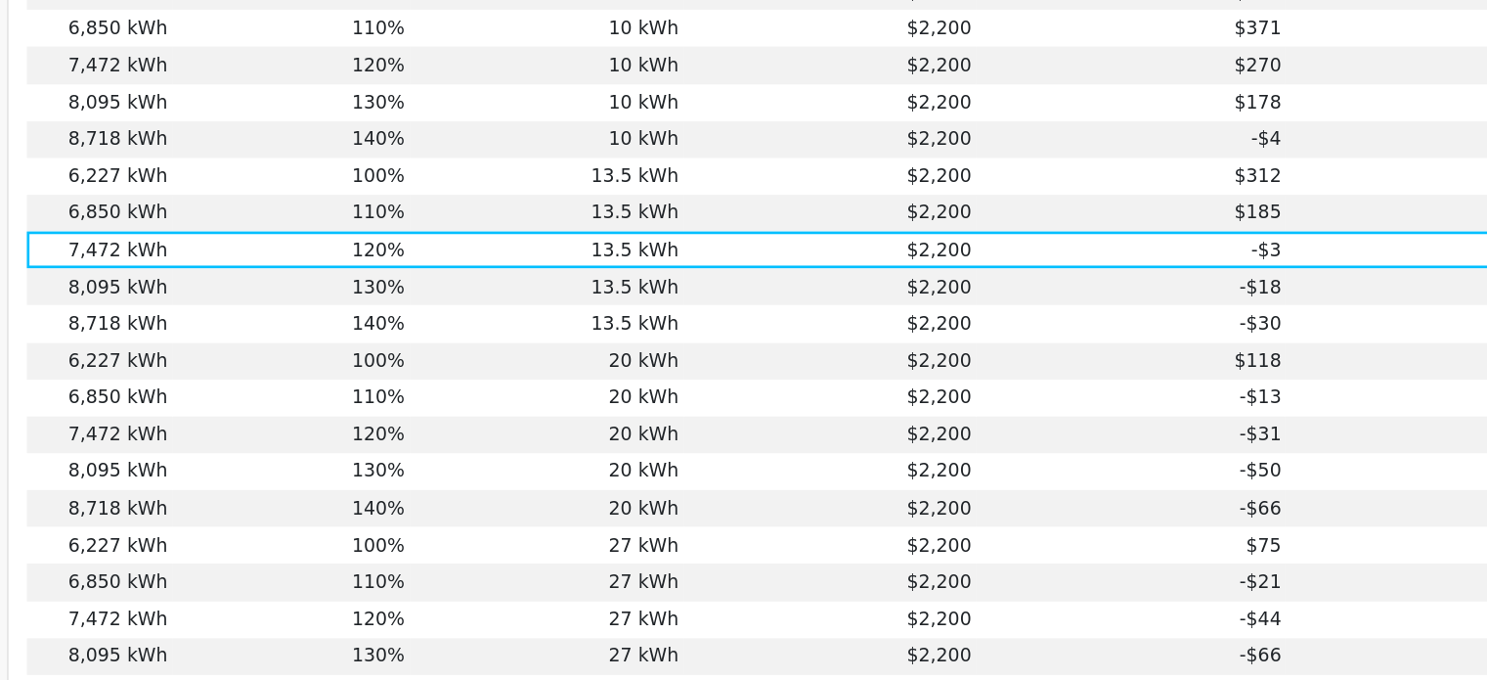
scroll to position [1104, 0]
click at [609, 475] on td "20 kWh" at bounding box center [653, 469] width 204 height 27
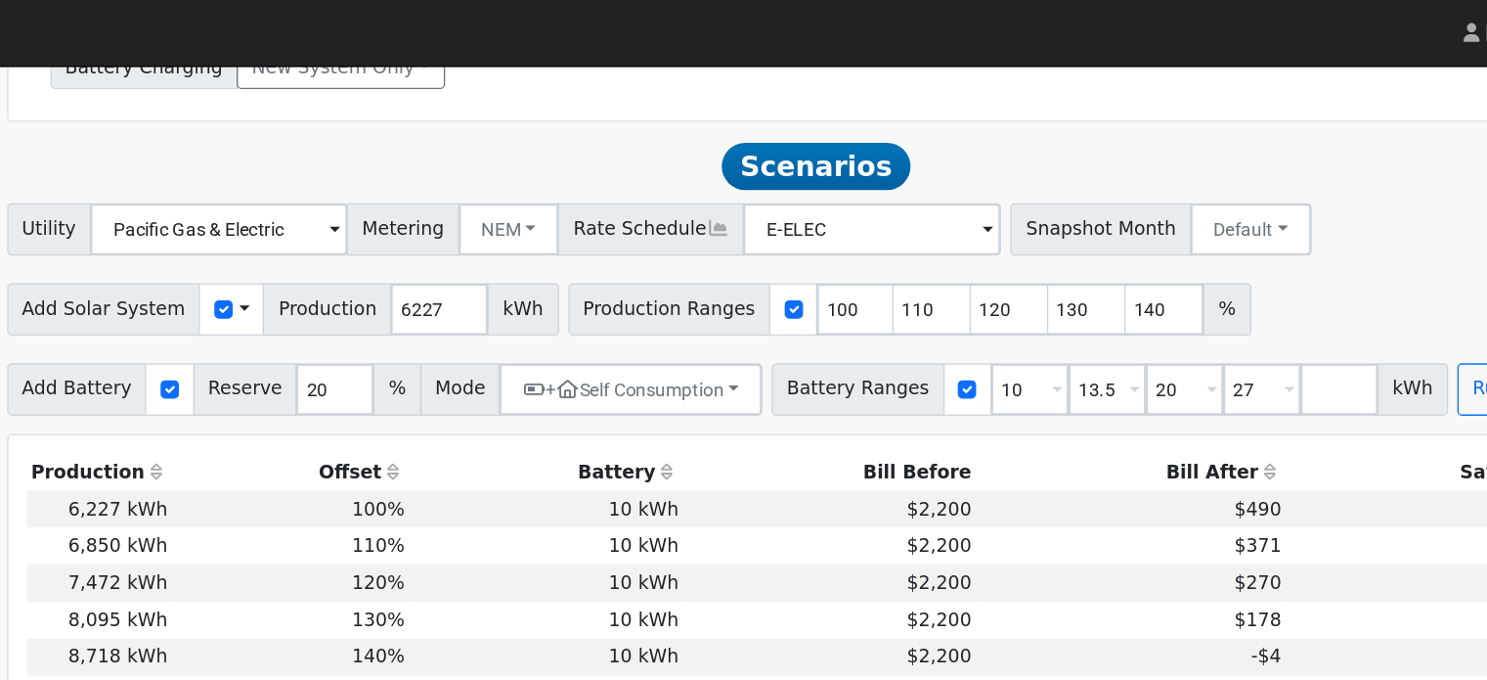
scroll to position [888, 0]
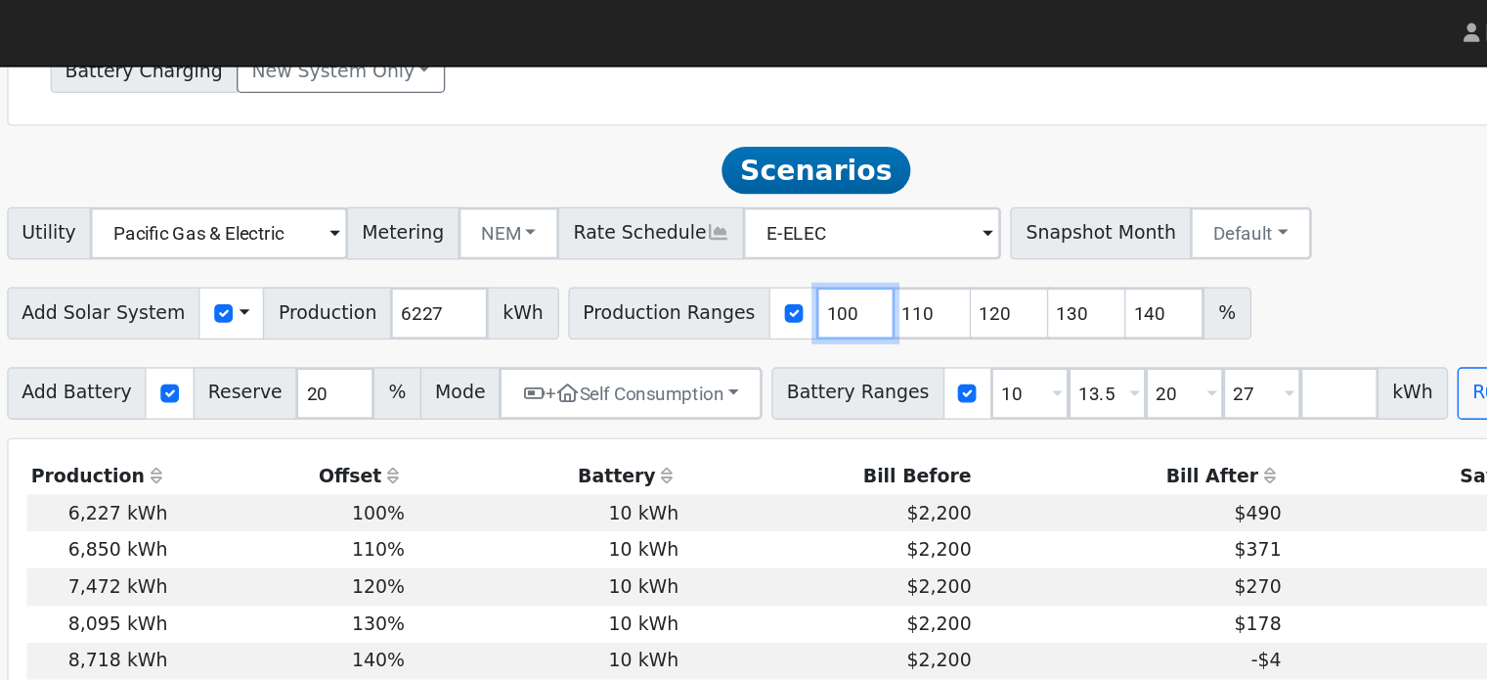
click at [854, 243] on input "100" at bounding box center [883, 233] width 59 height 39
type input "110"
type input "120"
type input "130"
type input "140"
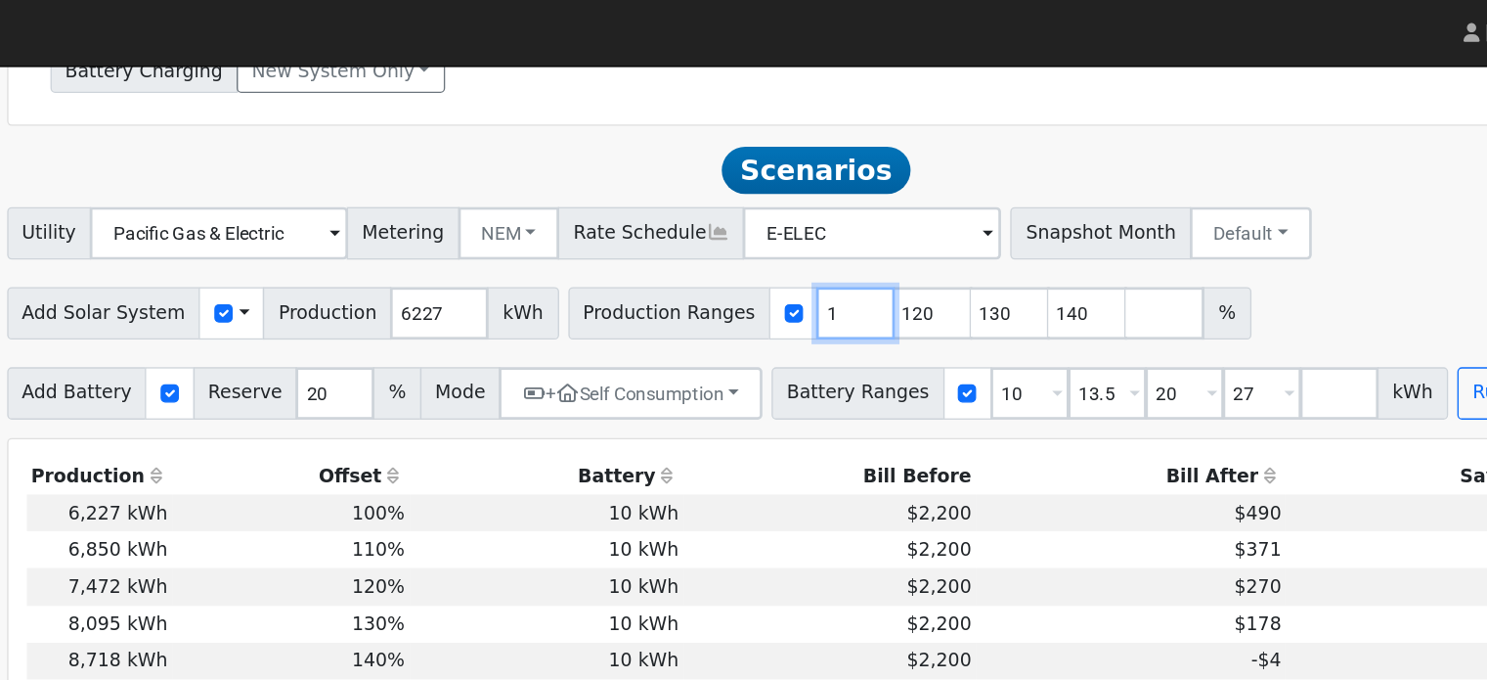
type input "120"
type input "130"
type input "140"
type input "130"
type input "140"
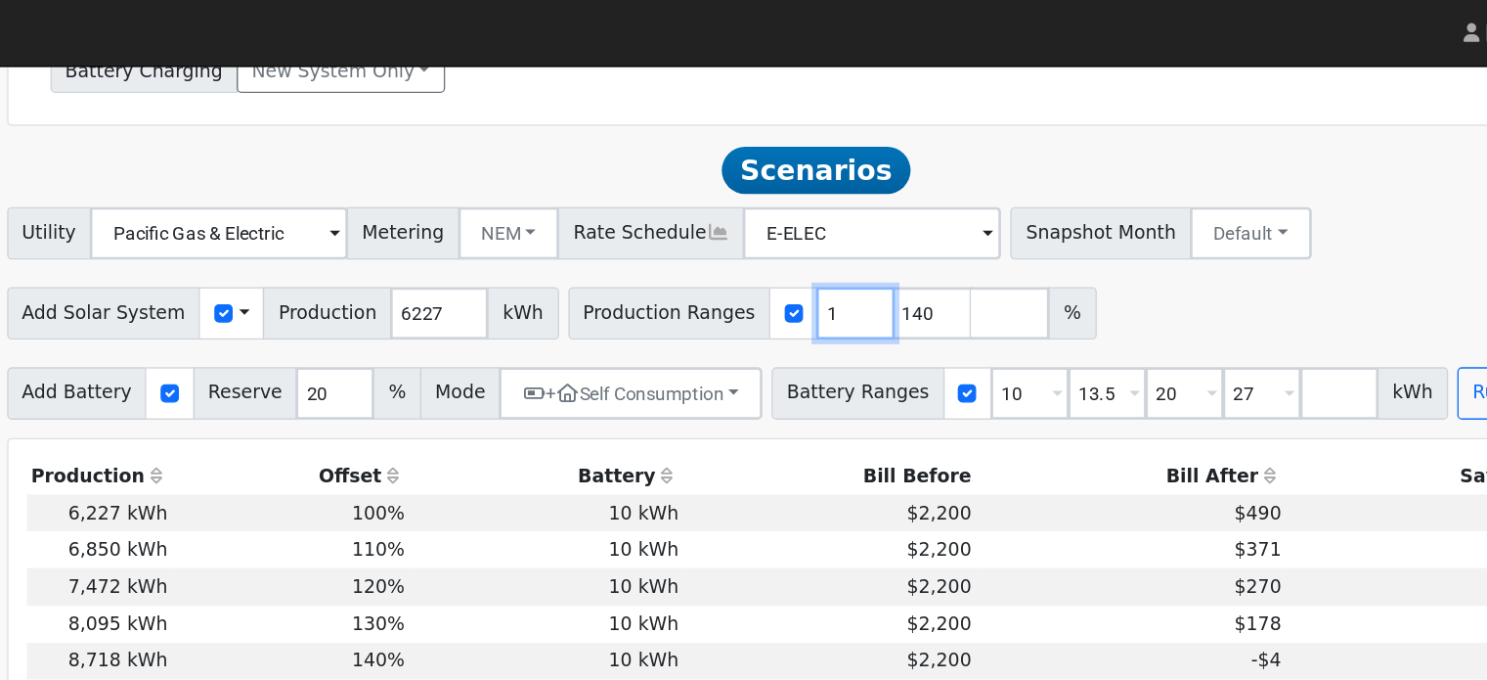
type input "140"
type input "1"
type input "175"
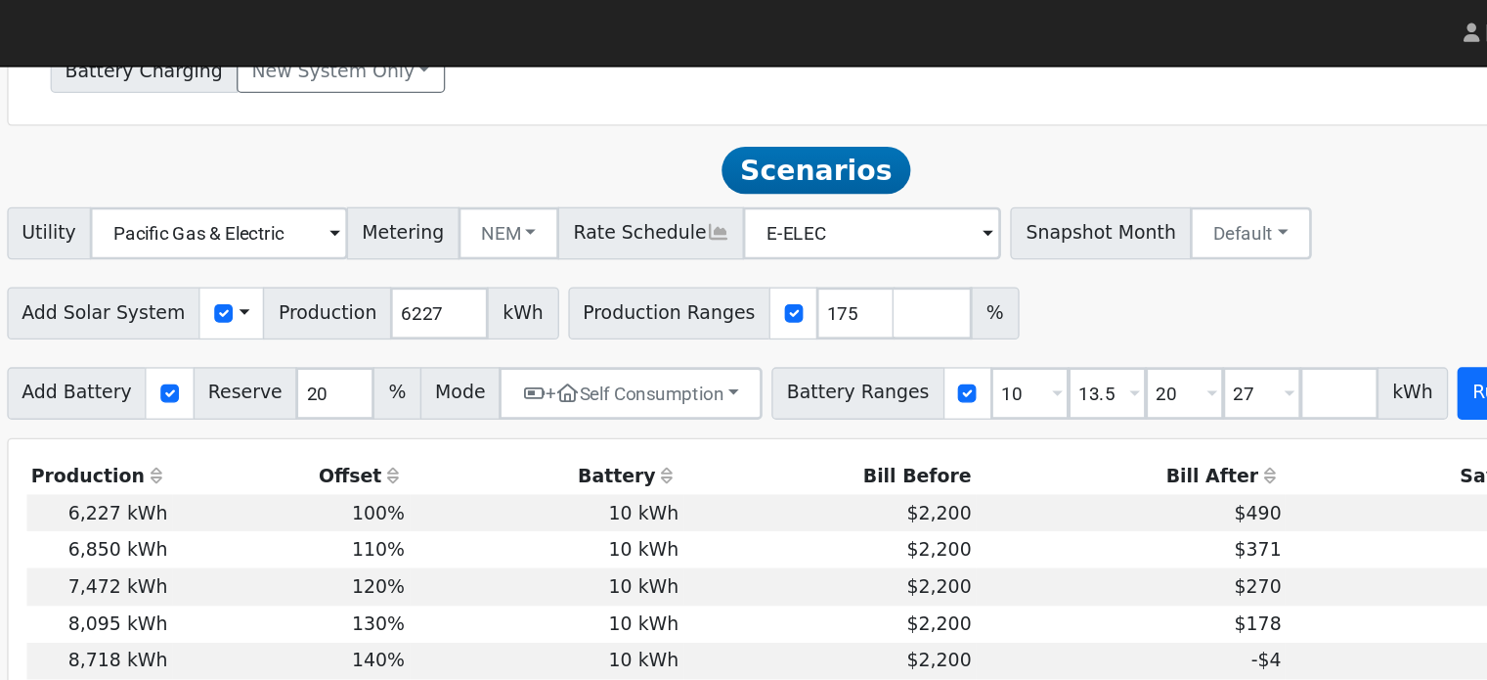
click at [1332, 302] on button "Run Scenarios" at bounding box center [1392, 293] width 120 height 39
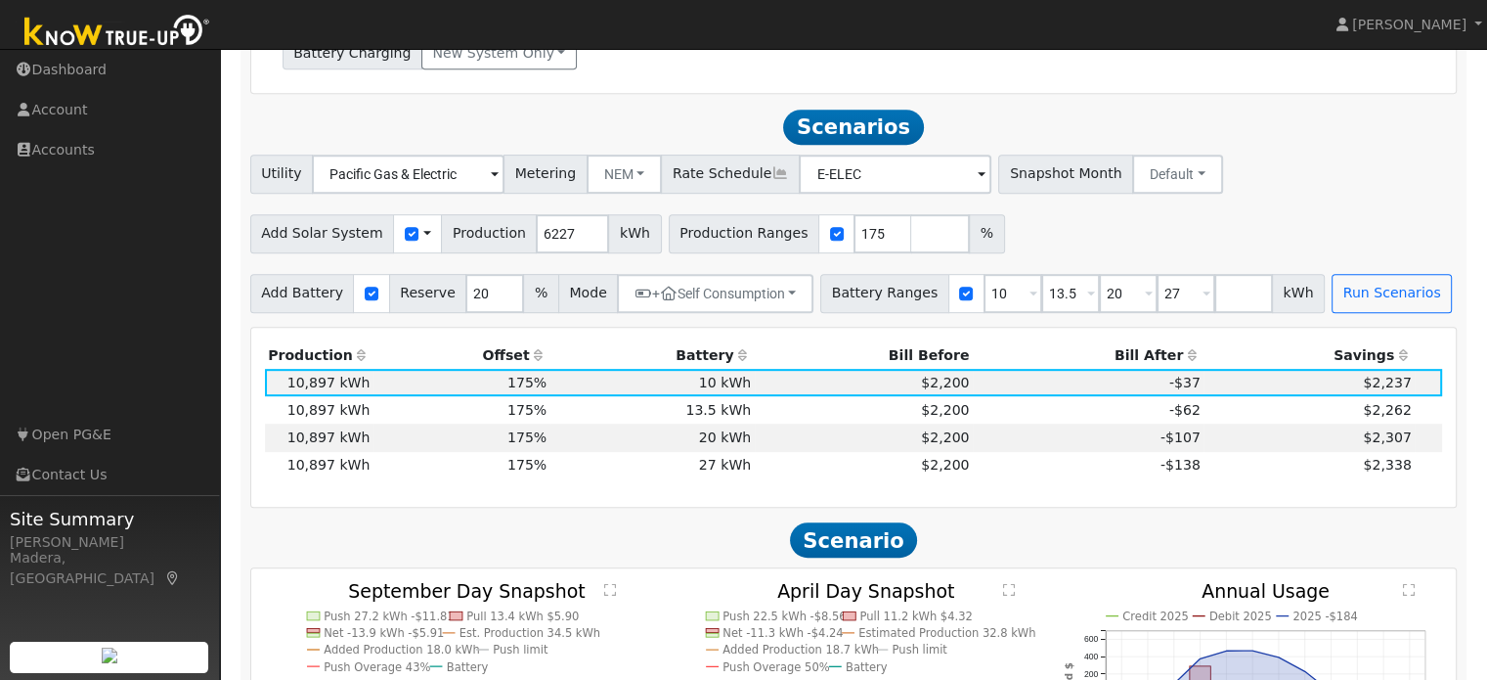
scroll to position [943, 0]
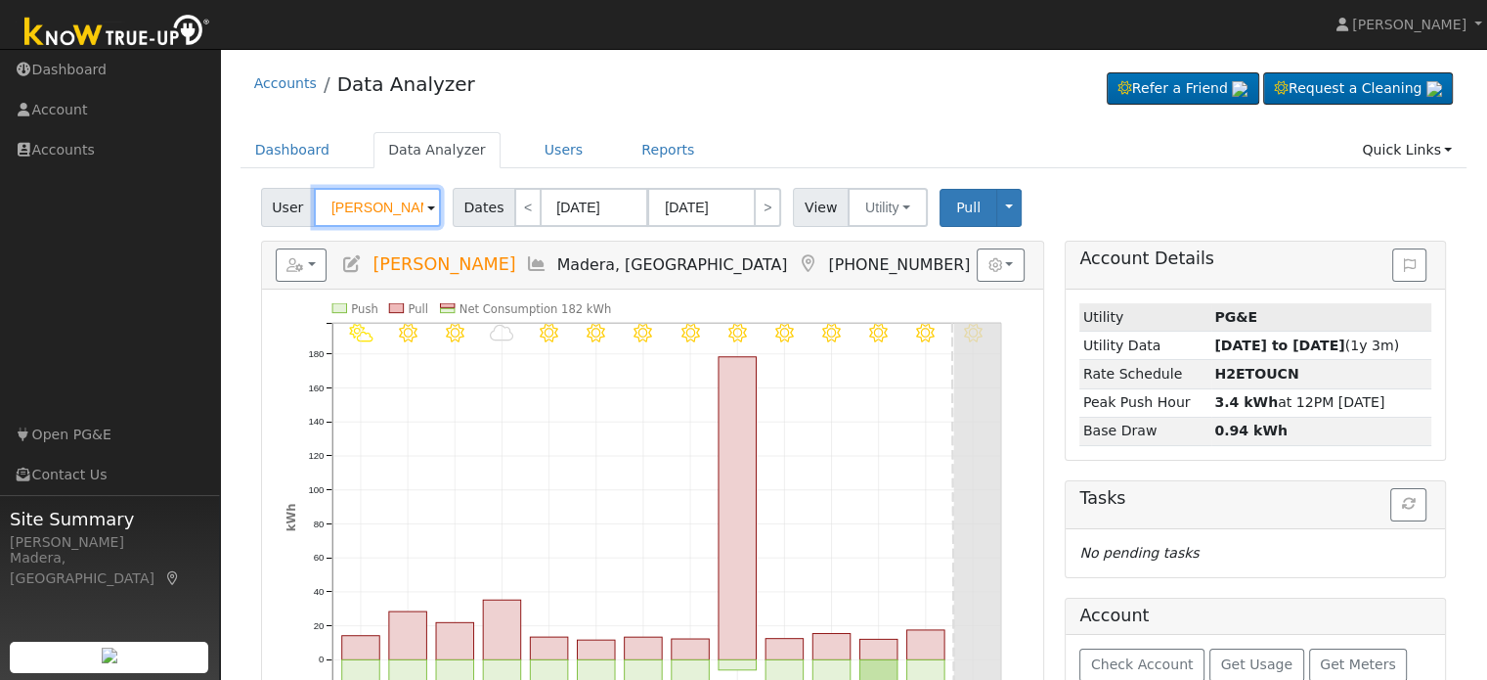
scroll to position [107, 0]
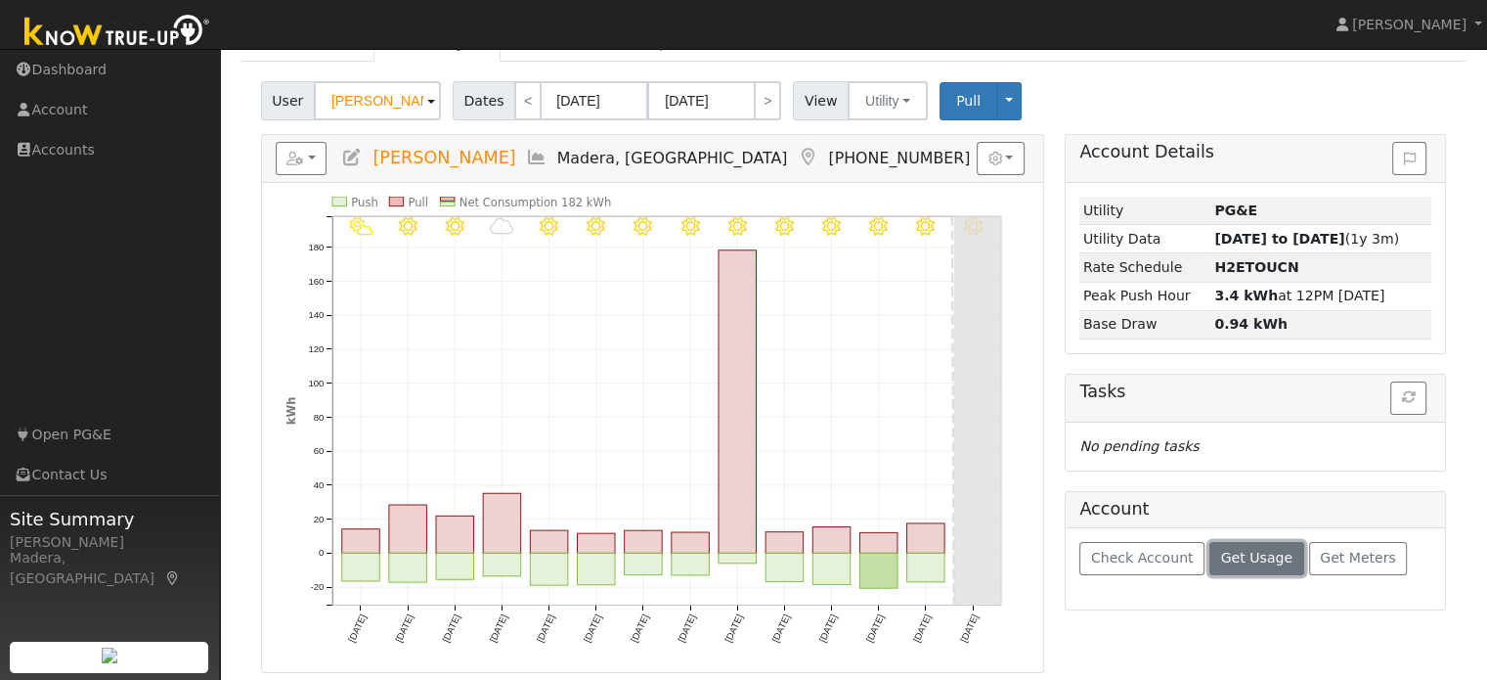
click at [1221, 559] on span "Get Usage" at bounding box center [1256, 558] width 71 height 16
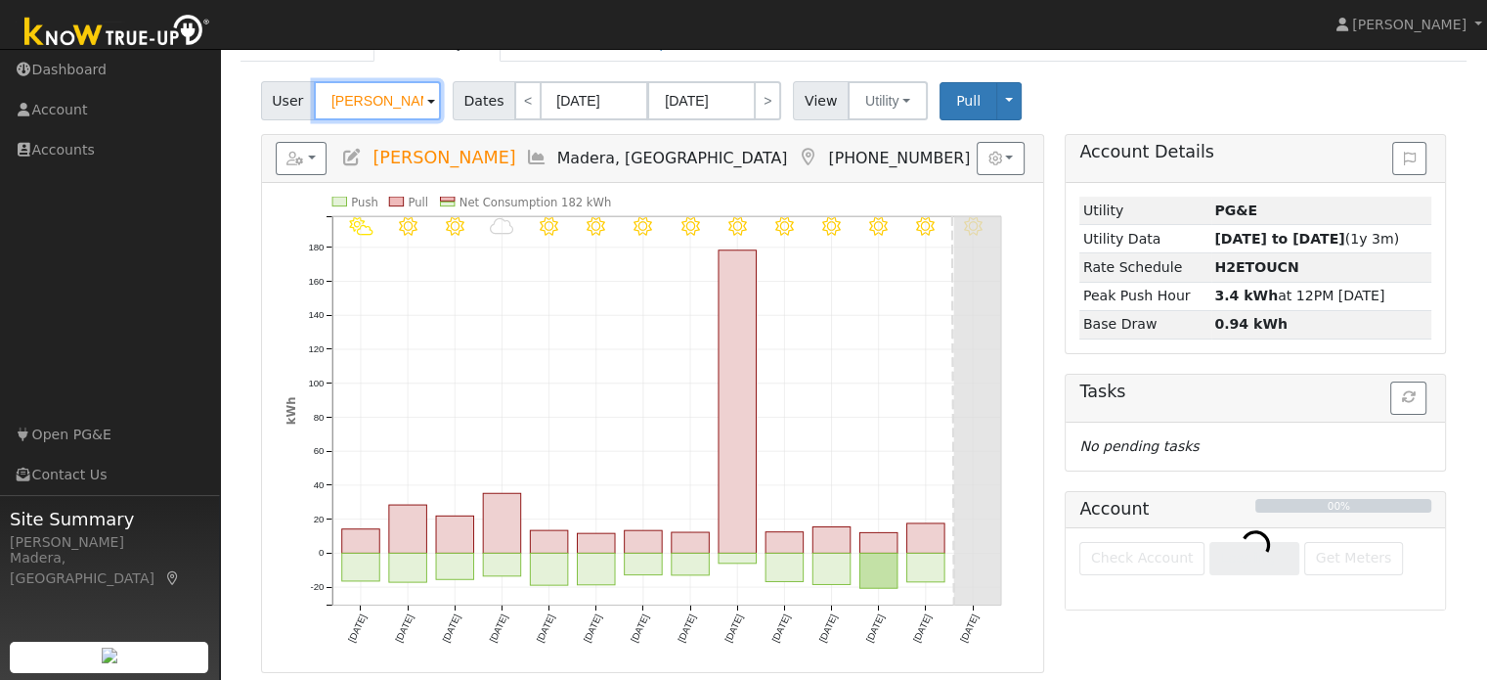
click at [366, 107] on input "Jeff Conner" at bounding box center [377, 100] width 127 height 39
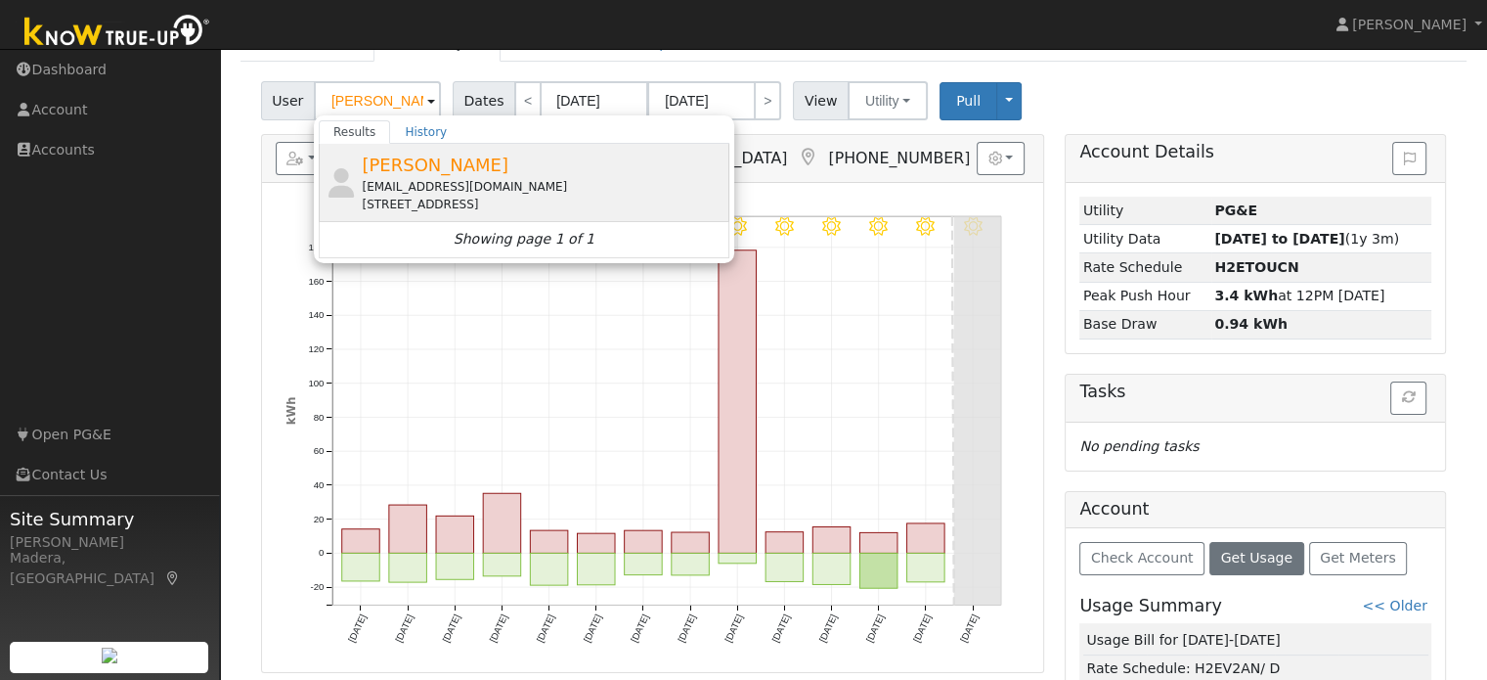
click at [499, 191] on div "Derekchase28@yahoo.com" at bounding box center [543, 187] width 363 height 18
type input "[PERSON_NAME]"
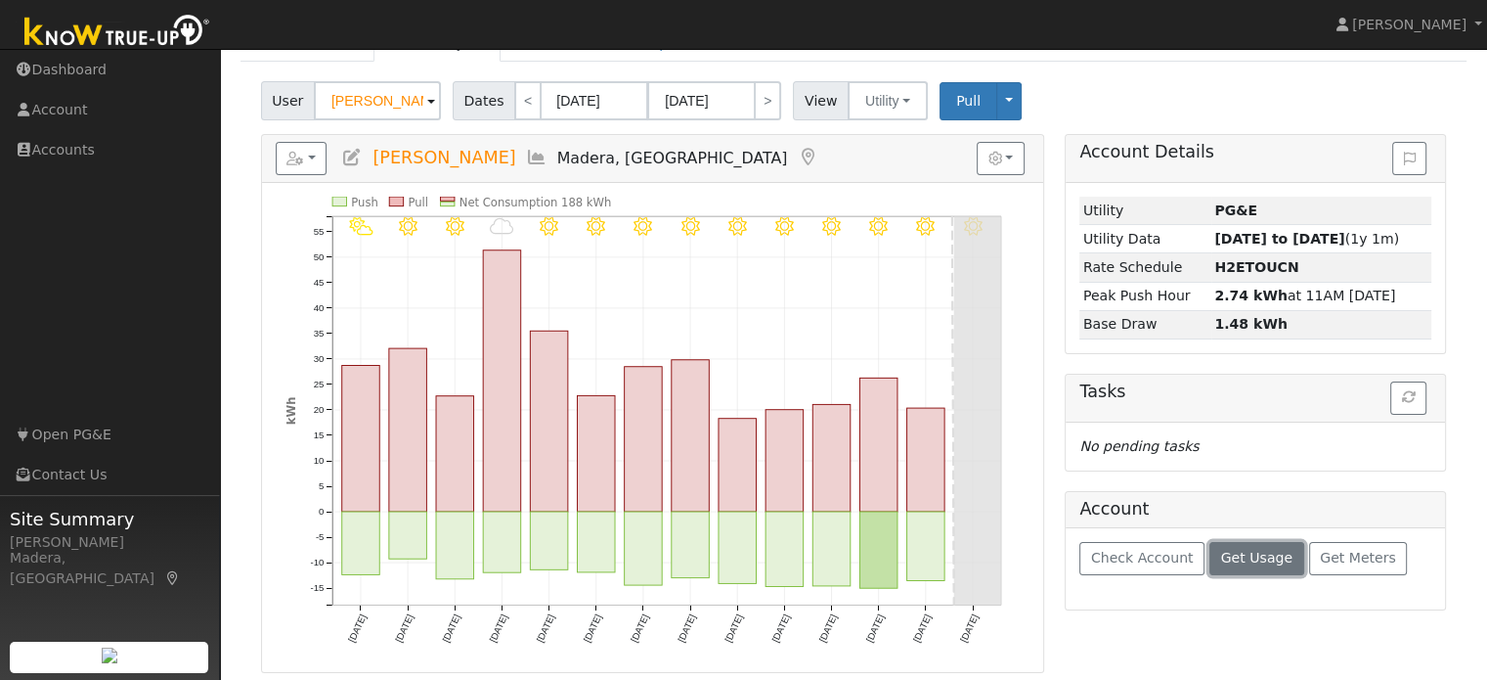
click at [1252, 557] on span "Get Usage" at bounding box center [1256, 558] width 71 height 16
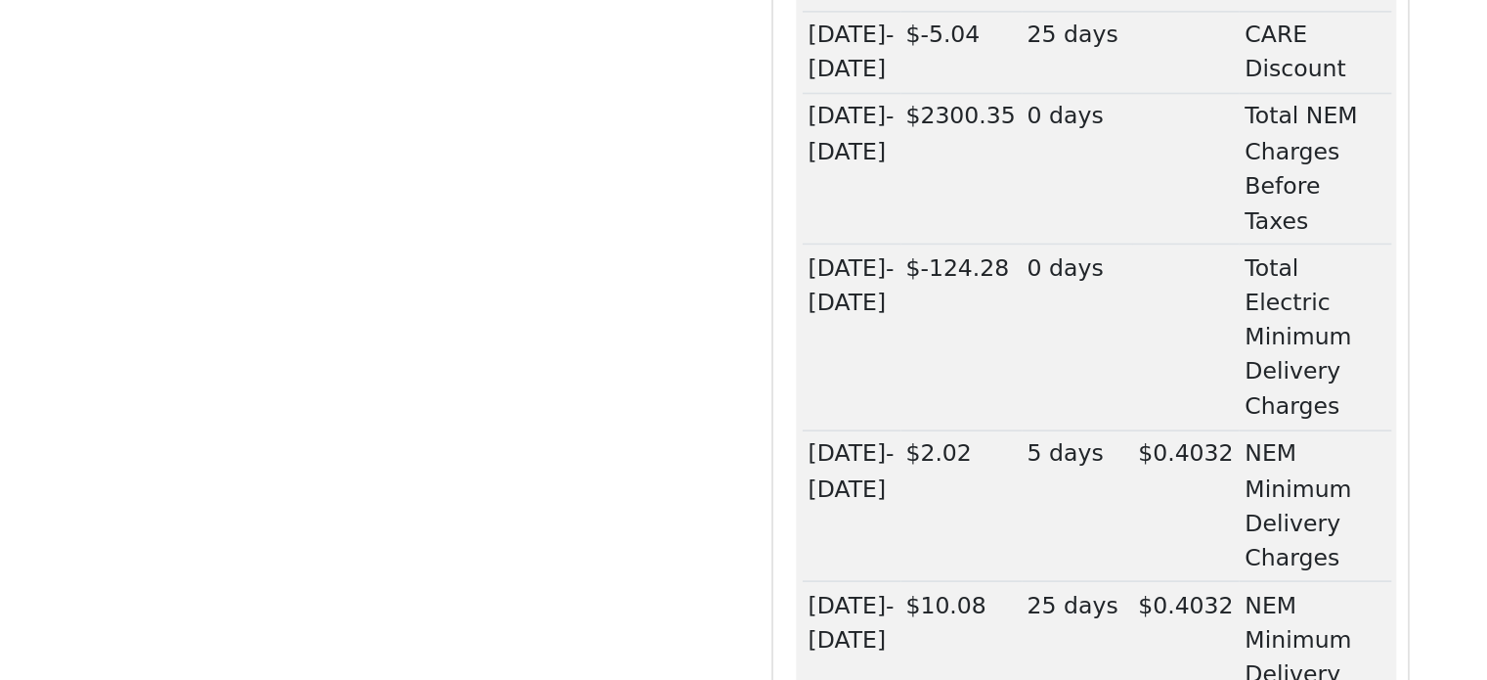
scroll to position [657, 0]
